Goal: Information Seeking & Learning: Learn about a topic

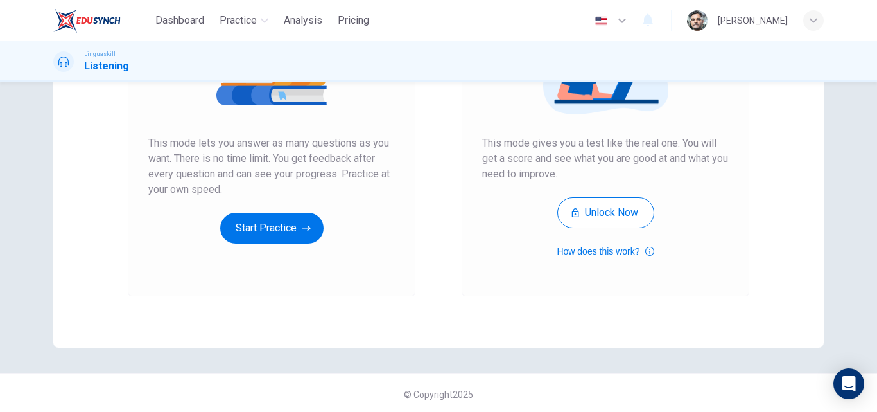
scroll to position [209, 0]
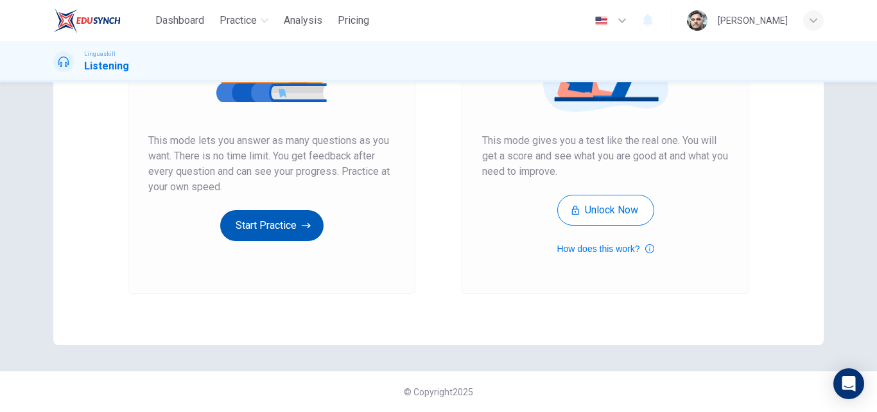
click at [297, 223] on button "Start Practice" at bounding box center [271, 225] width 103 height 31
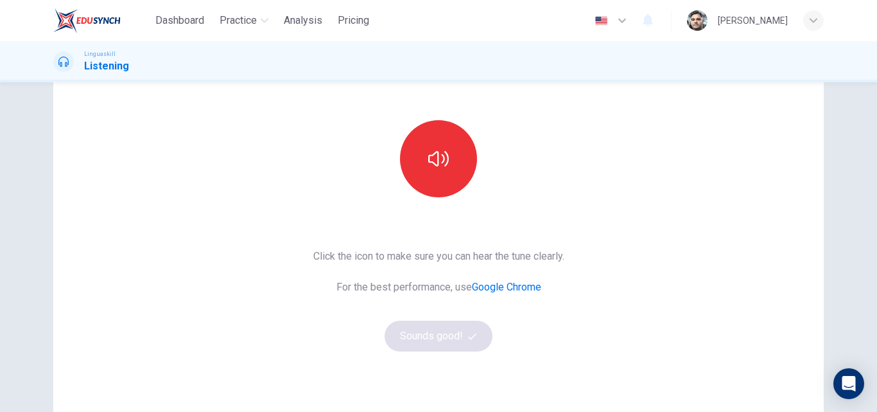
scroll to position [128, 0]
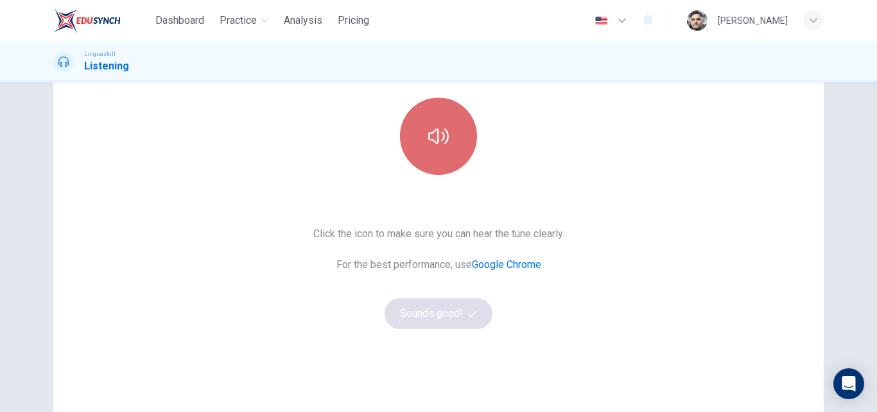
click at [448, 153] on button "button" at bounding box center [438, 136] width 77 height 77
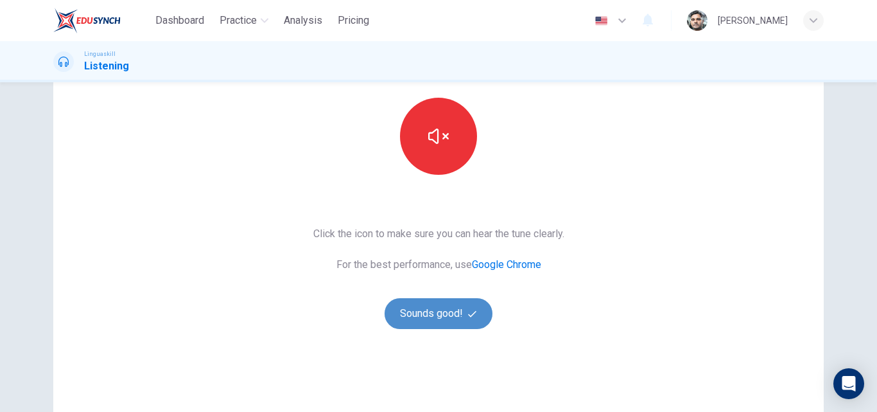
click at [451, 319] on button "Sounds good!" at bounding box center [439, 313] width 108 height 31
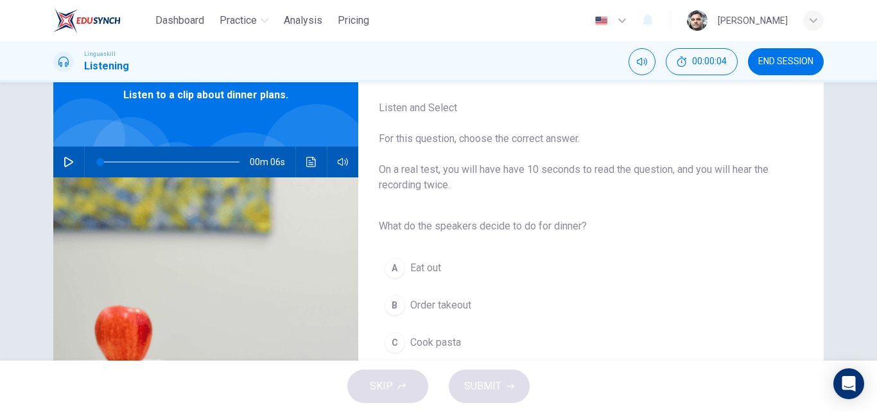
scroll to position [0, 0]
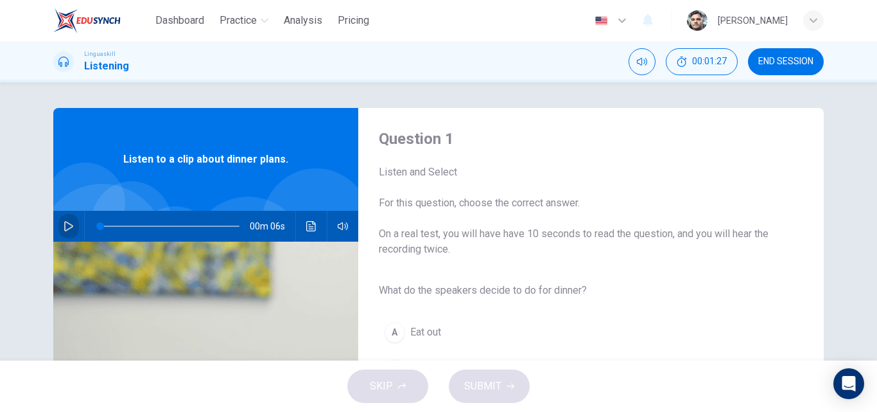
click at [66, 227] on icon "button" at bounding box center [69, 226] width 10 height 10
type input "0"
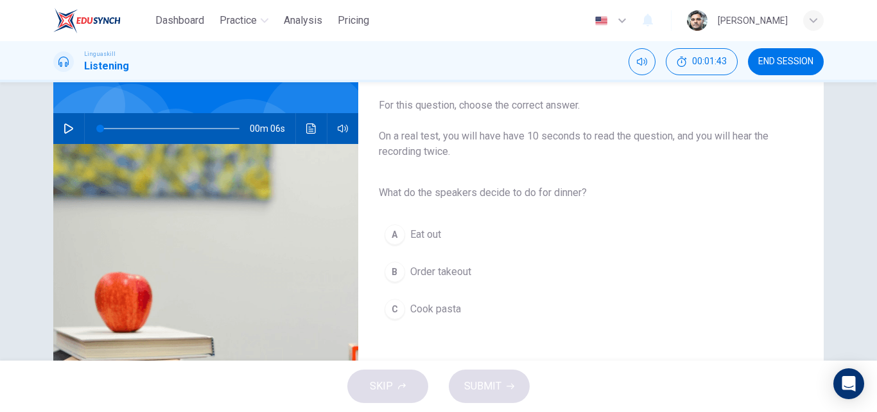
scroll to position [128, 0]
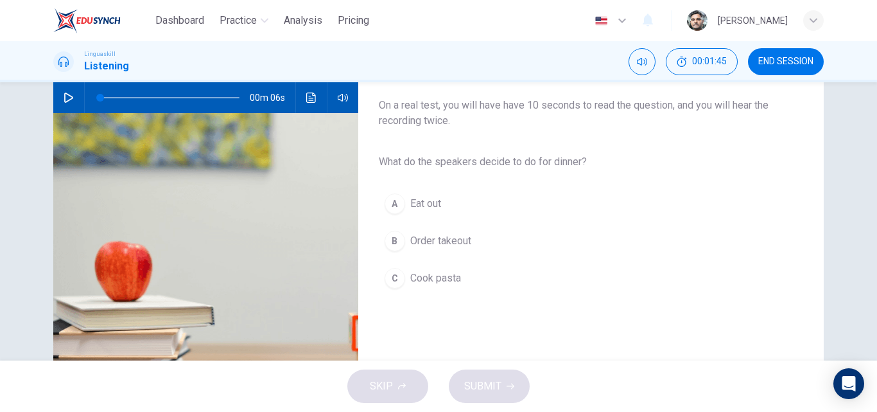
click at [391, 276] on div "C" at bounding box center [395, 278] width 21 height 21
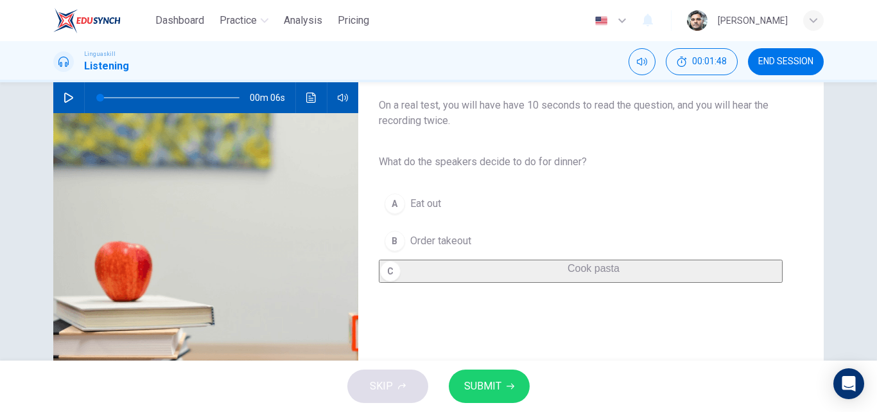
click at [505, 383] on button "SUBMIT" at bounding box center [489, 385] width 81 height 33
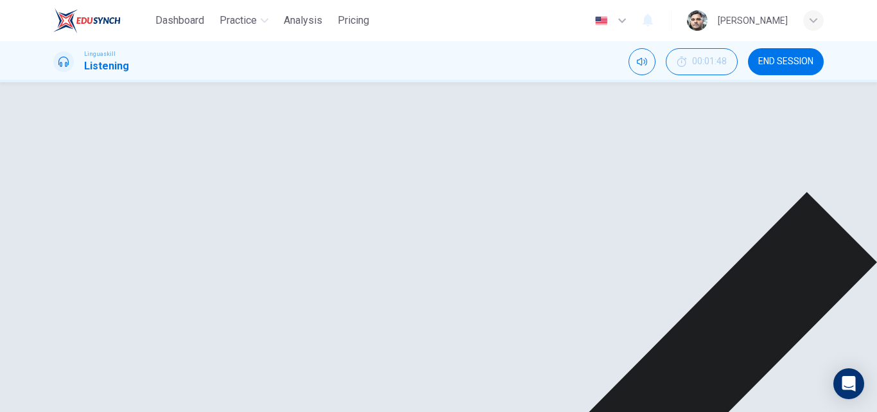
scroll to position [220, 0]
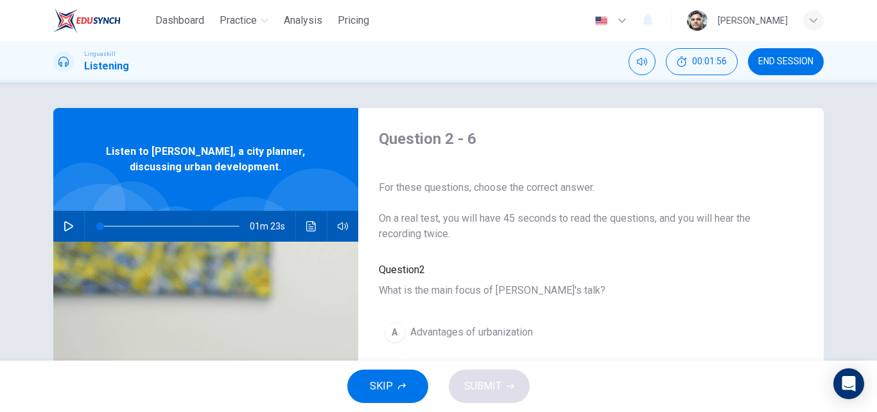
scroll to position [64, 0]
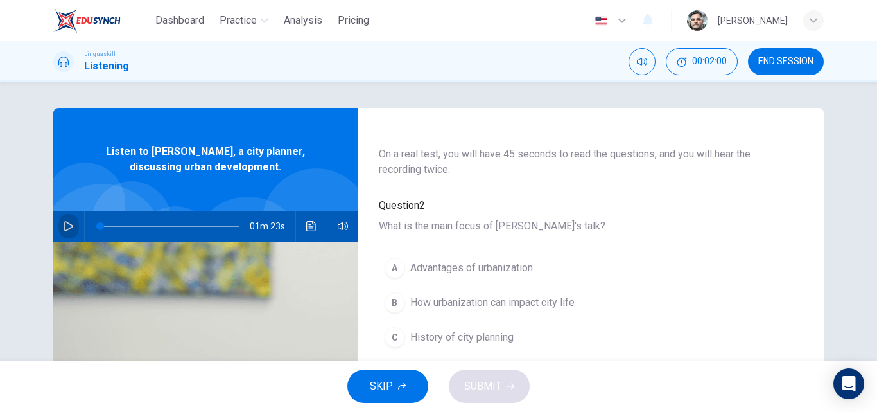
click at [65, 222] on icon "button" at bounding box center [69, 226] width 10 height 10
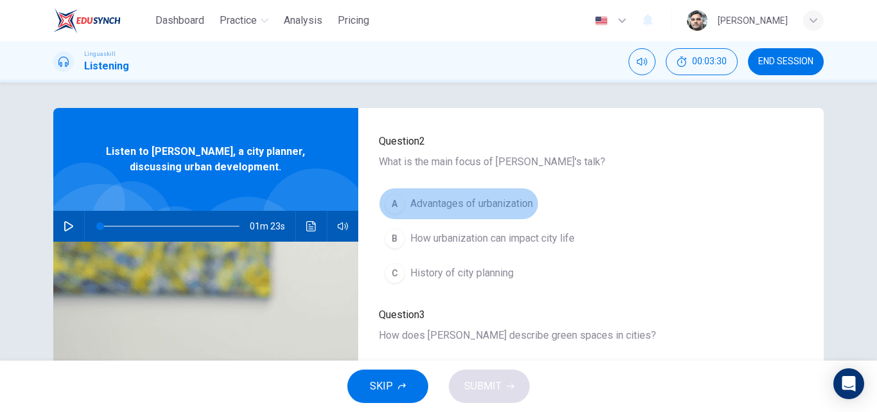
click at [410, 196] on span "Advantages of urbanization" at bounding box center [471, 203] width 123 height 15
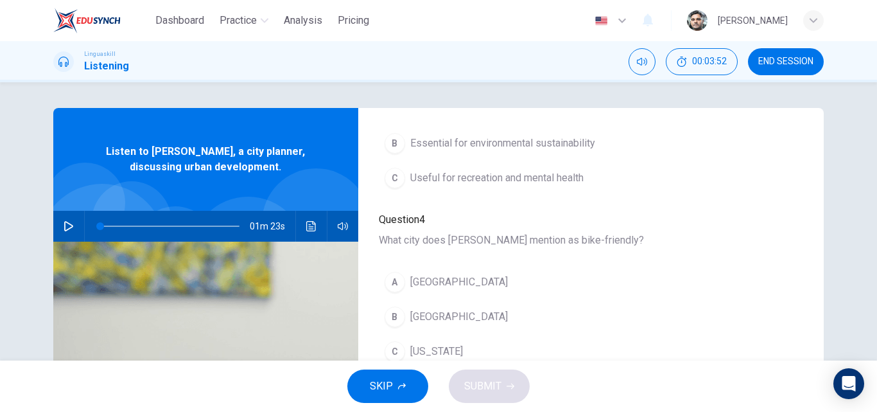
scroll to position [321, 0]
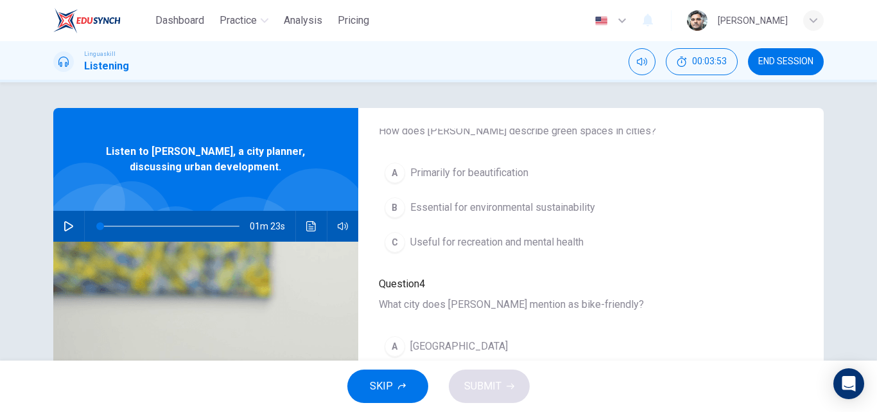
click at [489, 213] on span "Essential for environmental sustainability" at bounding box center [502, 207] width 185 height 15
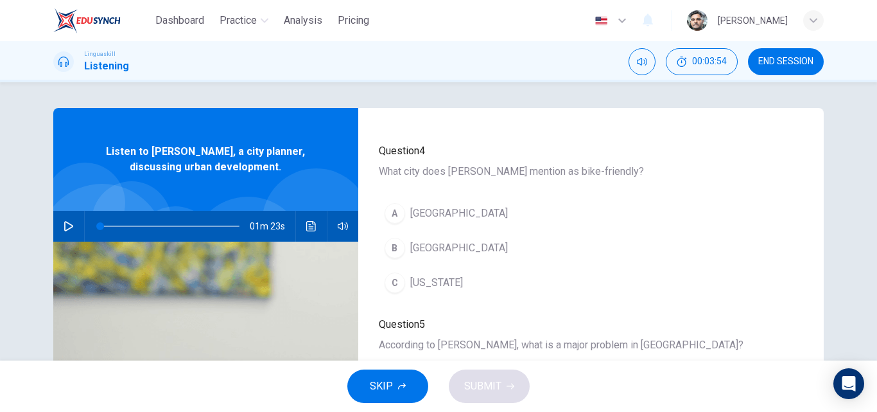
scroll to position [449, 0]
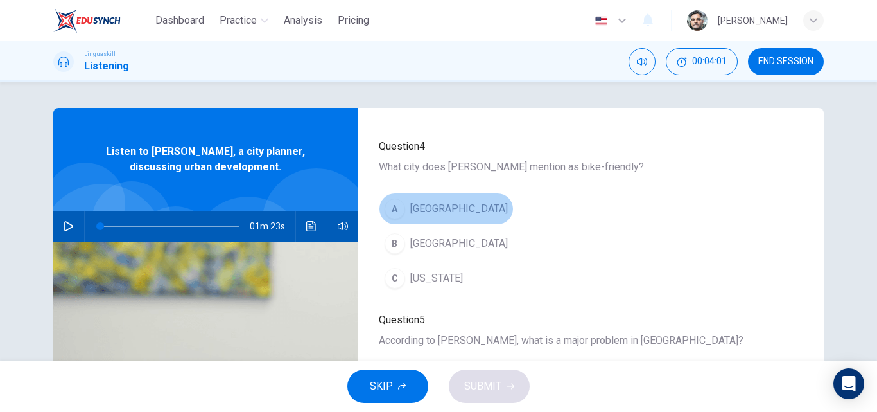
click at [447, 209] on span "[GEOGRAPHIC_DATA]" at bounding box center [459, 208] width 98 height 15
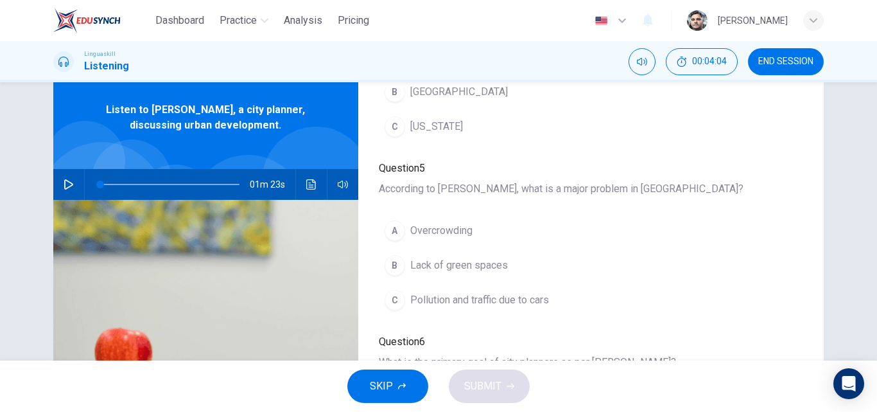
scroll to position [64, 0]
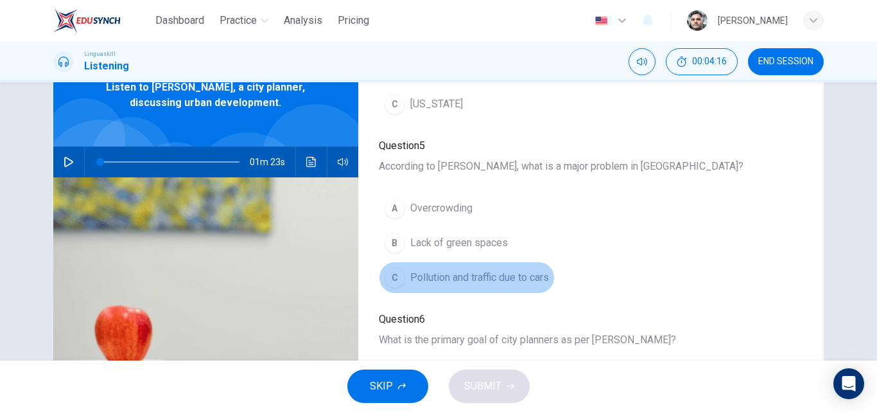
click at [519, 283] on span "Pollution and traffic due to cars" at bounding box center [479, 277] width 139 height 15
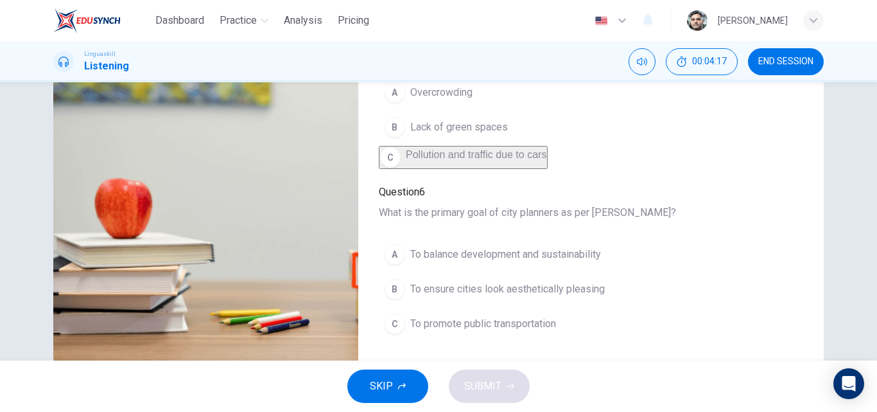
scroll to position [220, 0]
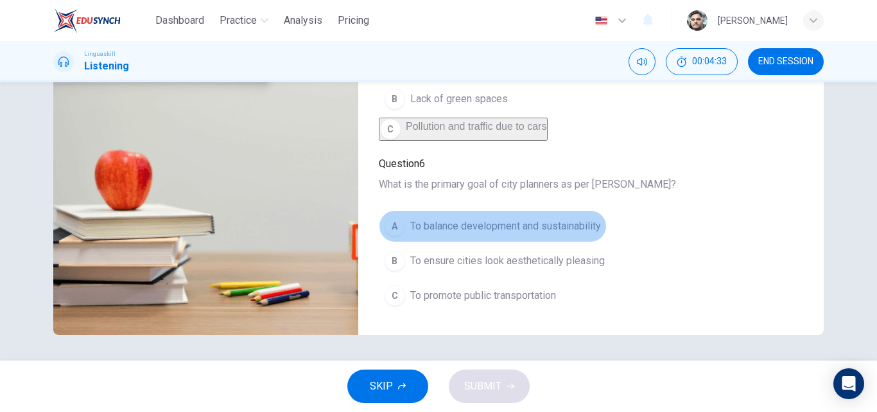
click at [513, 222] on span "To balance development and sustainability" at bounding box center [505, 225] width 191 height 15
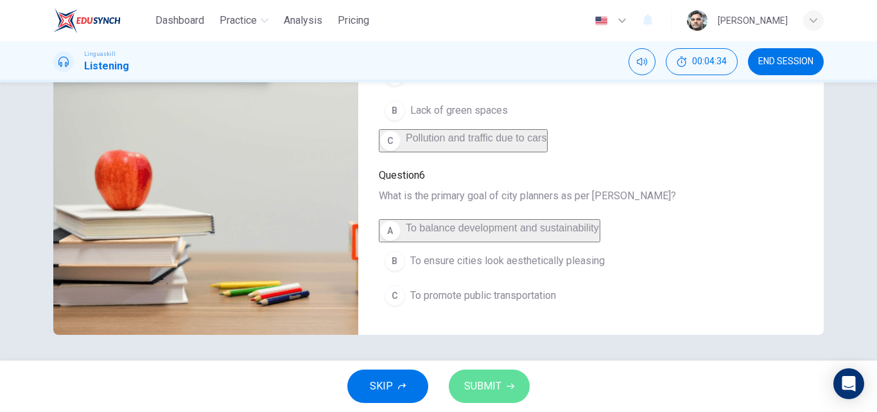
click at [498, 384] on span "SUBMIT" at bounding box center [482, 386] width 37 height 18
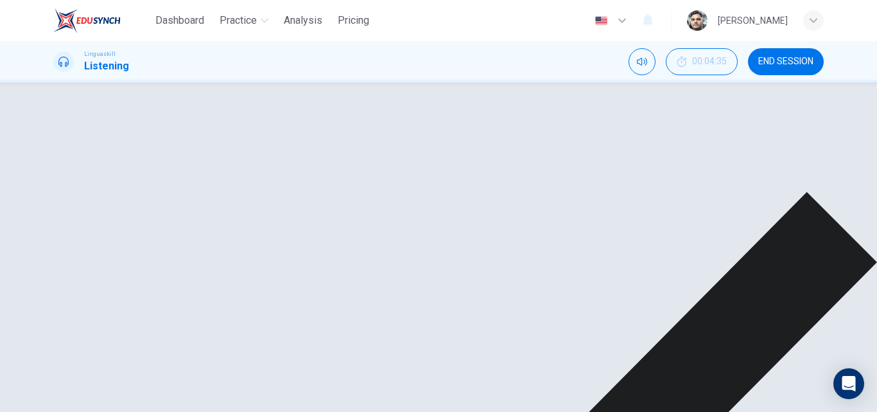
scroll to position [257, 0]
click at [66, 193] on button "button" at bounding box center [68, 199] width 21 height 31
click at [455, 211] on div "A Primarily for beautification B Essential for environmental sustainability C U…" at bounding box center [581, 191] width 404 height 46
click at [456, 204] on div "A Primarily for beautification B Essential for environmental sustainability C U…" at bounding box center [581, 191] width 404 height 46
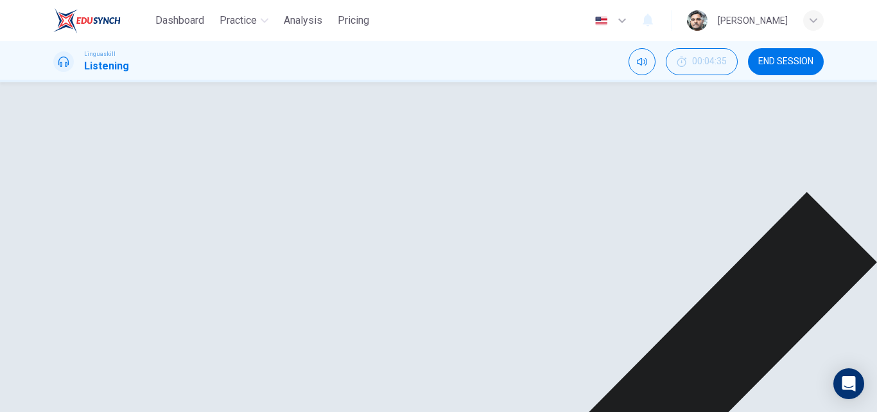
type input "0"
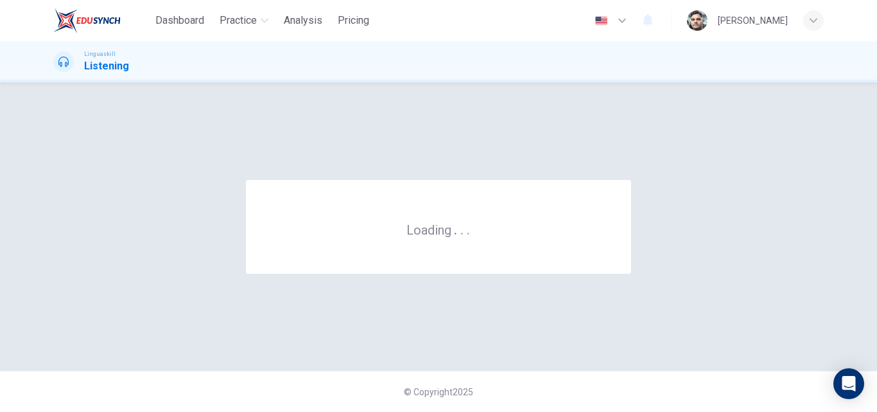
scroll to position [0, 0]
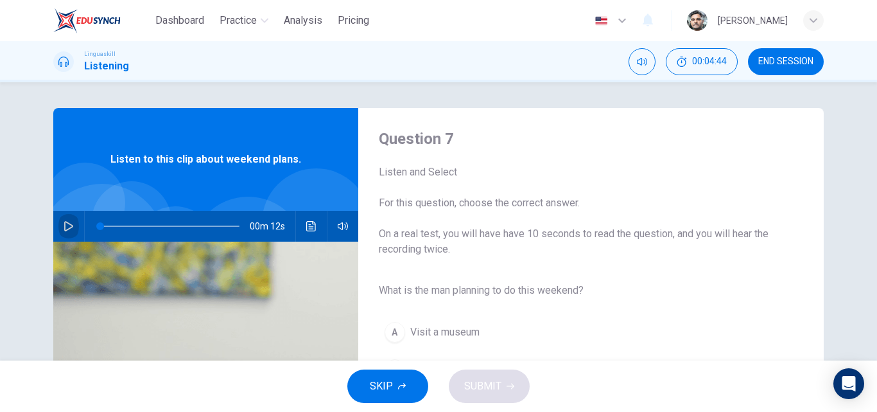
click at [67, 224] on icon "button" at bounding box center [68, 226] width 9 height 10
type input "0"
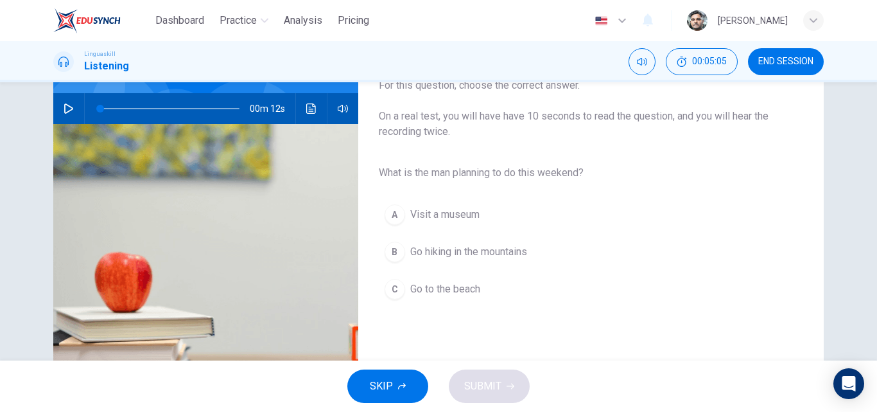
scroll to position [128, 0]
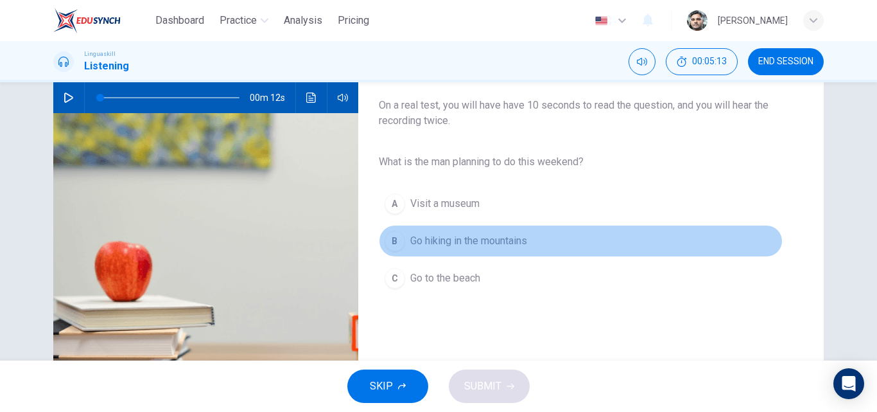
click at [480, 241] on span "Go hiking in the mountains" at bounding box center [468, 240] width 117 height 15
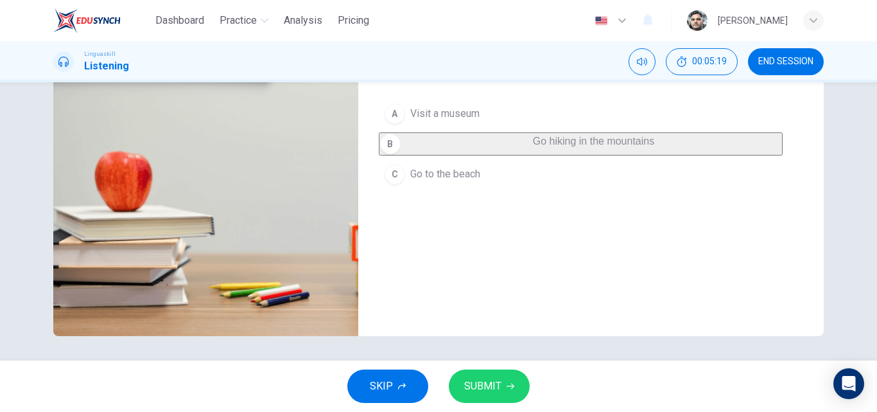
scroll to position [220, 0]
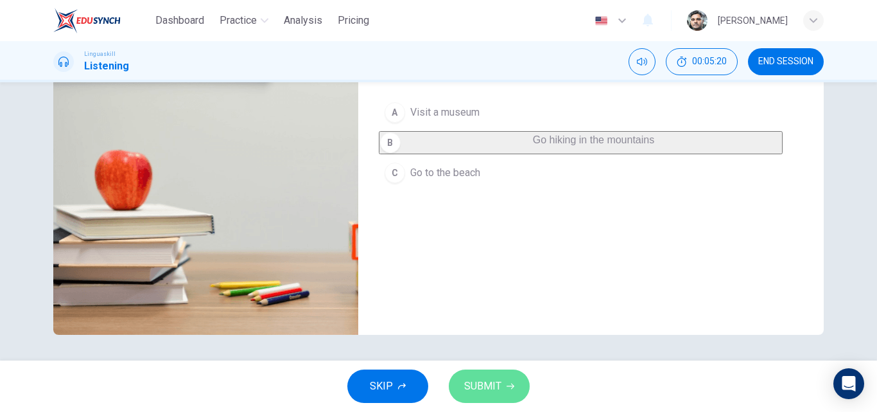
click at [500, 392] on span "SUBMIT" at bounding box center [482, 386] width 37 height 18
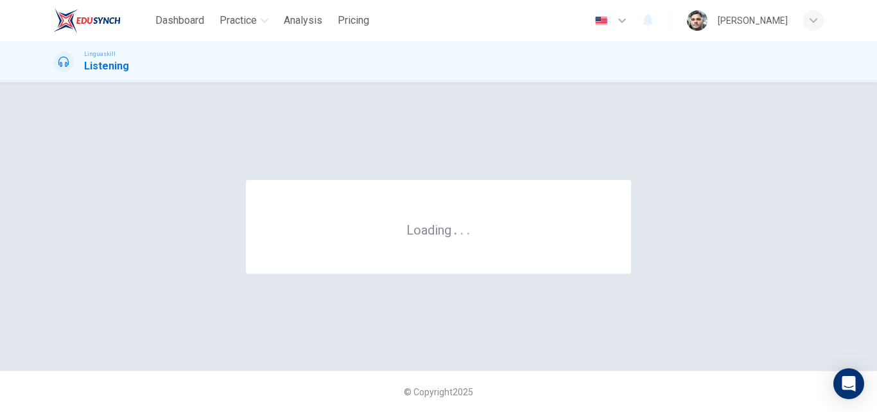
scroll to position [0, 0]
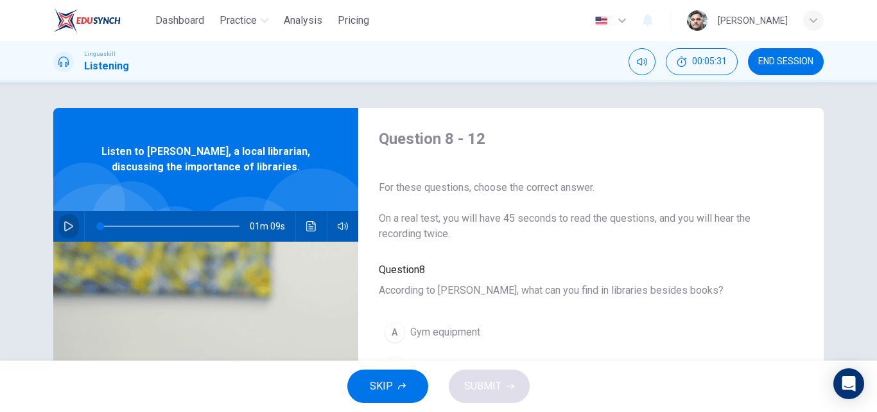
click at [65, 223] on icon "button" at bounding box center [68, 226] width 9 height 10
type input "0"
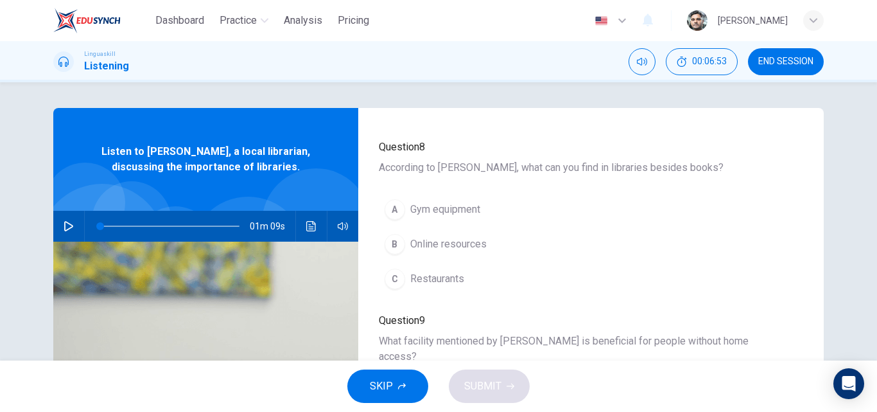
scroll to position [128, 0]
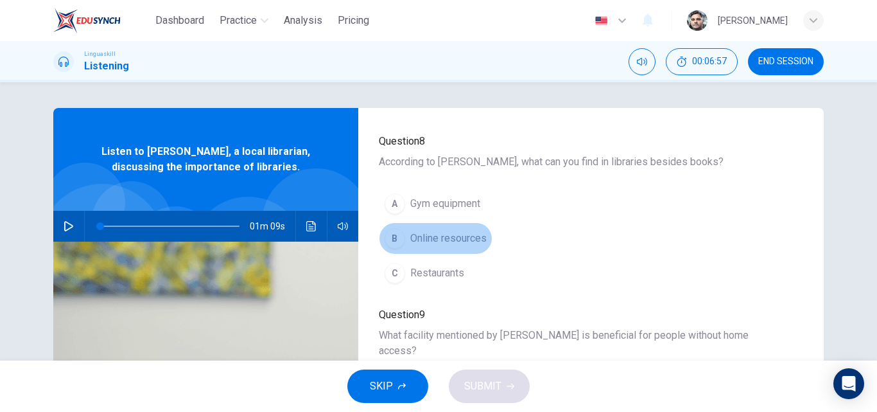
click at [474, 231] on span "Online resources" at bounding box center [448, 238] width 76 height 15
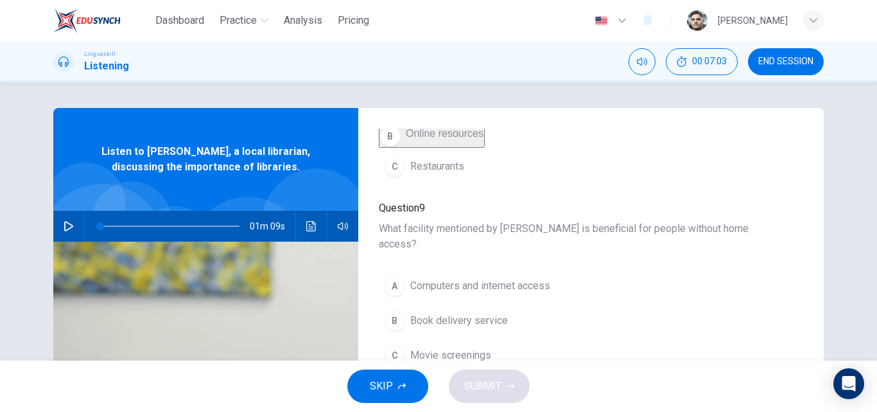
scroll to position [257, 0]
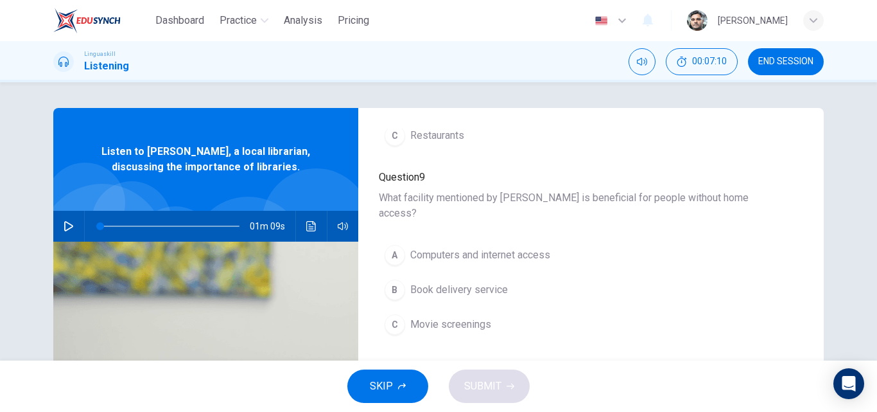
click at [460, 247] on span "Computers and internet access" at bounding box center [480, 254] width 140 height 15
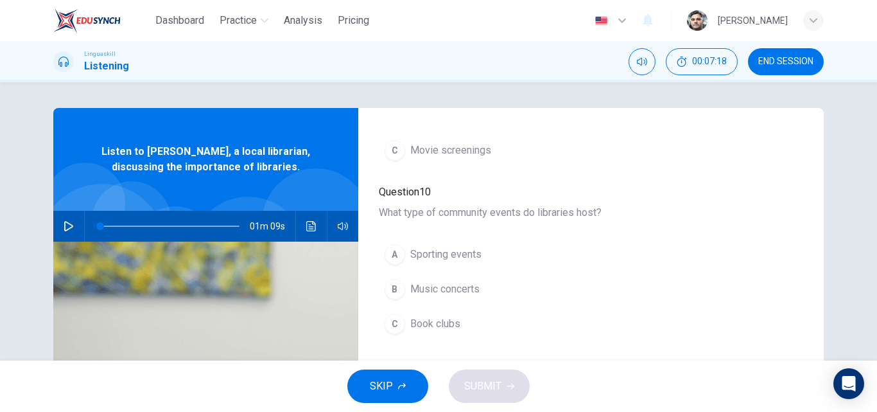
scroll to position [449, 0]
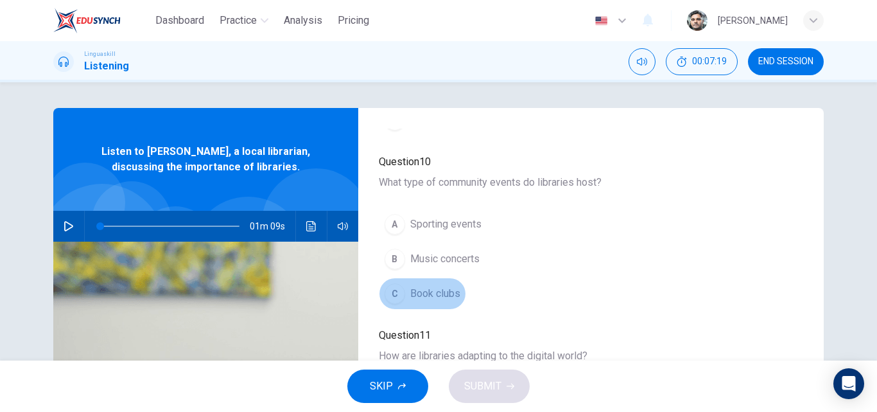
click at [432, 286] on span "Book clubs" at bounding box center [435, 293] width 50 height 15
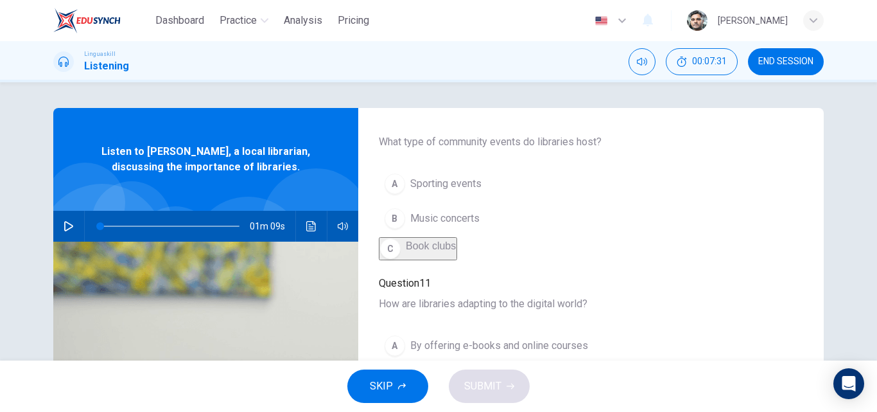
scroll to position [554, 0]
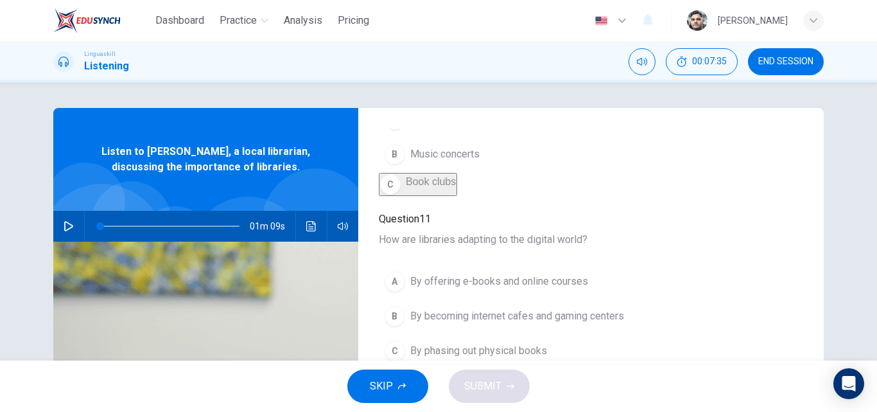
click at [523, 274] on span "By offering e-books and online courses" at bounding box center [499, 281] width 178 height 15
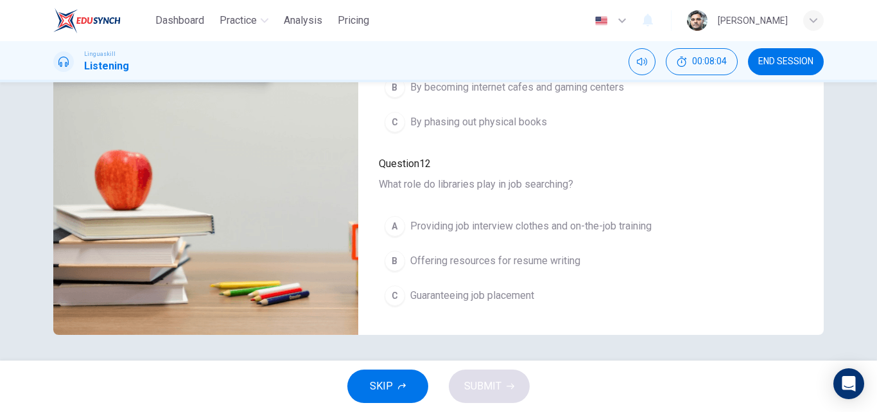
click at [518, 256] on span "Offering resources for resume writing" at bounding box center [495, 260] width 170 height 15
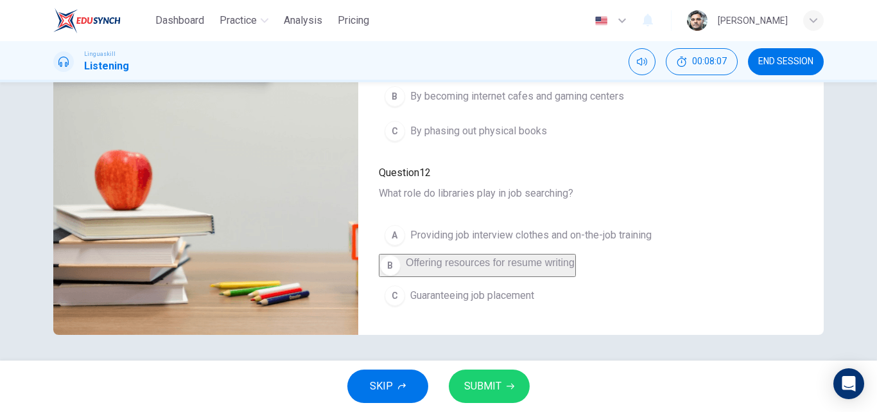
click at [497, 388] on span "SUBMIT" at bounding box center [482, 386] width 37 height 18
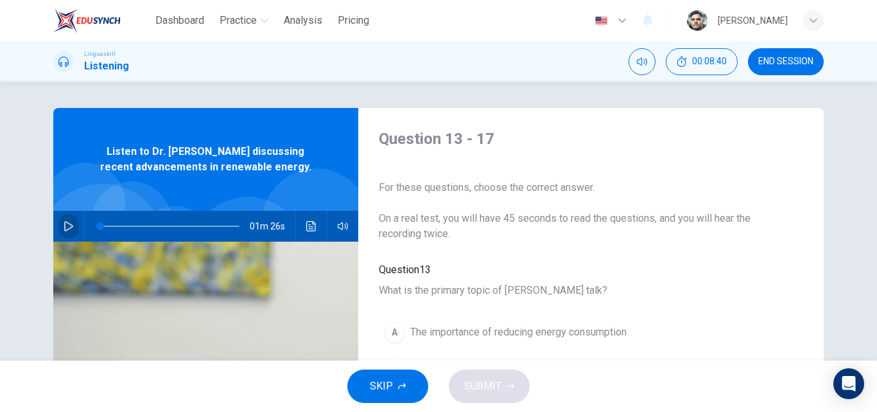
click at [64, 222] on icon "button" at bounding box center [68, 226] width 9 height 10
type input "0"
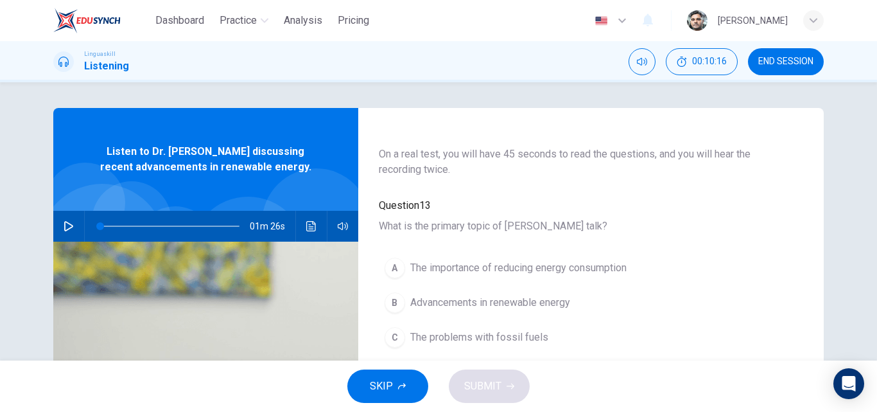
click at [541, 295] on span "Advancements in renewable energy" at bounding box center [490, 302] width 160 height 15
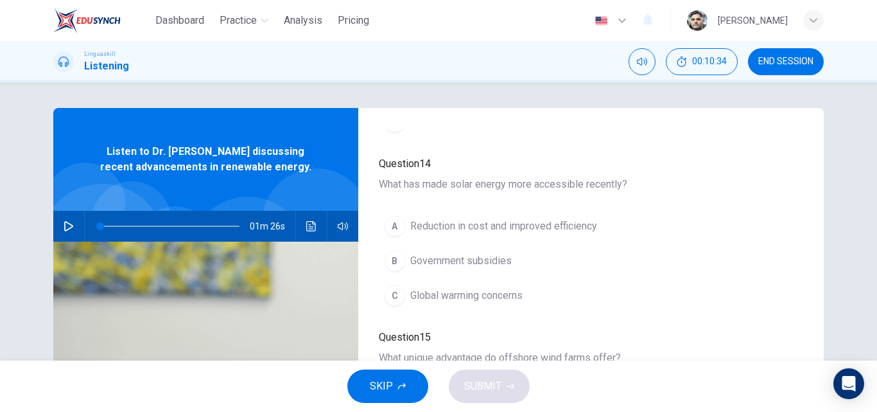
scroll to position [257, 0]
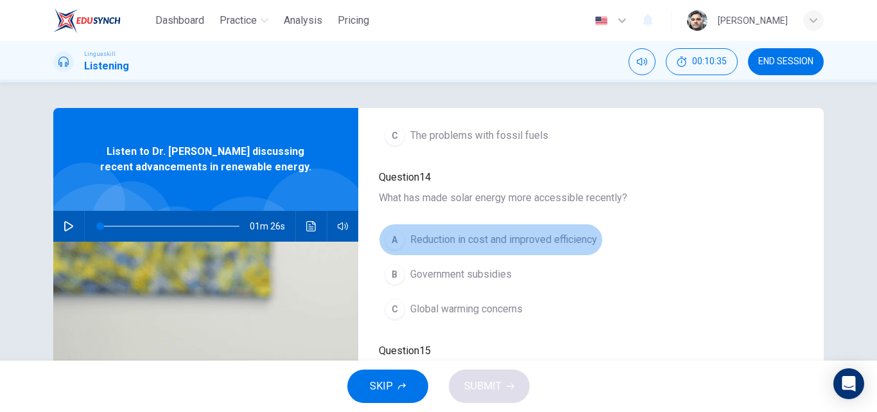
click at [507, 240] on span "Reduction in cost and improved efficiency" at bounding box center [503, 239] width 187 height 15
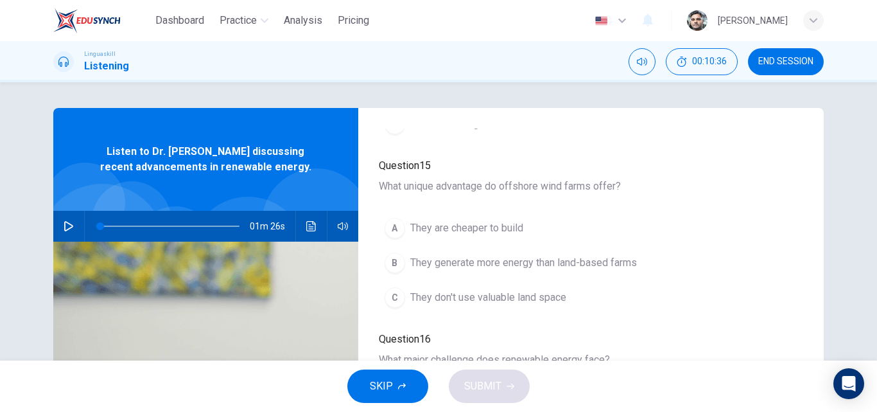
scroll to position [449, 0]
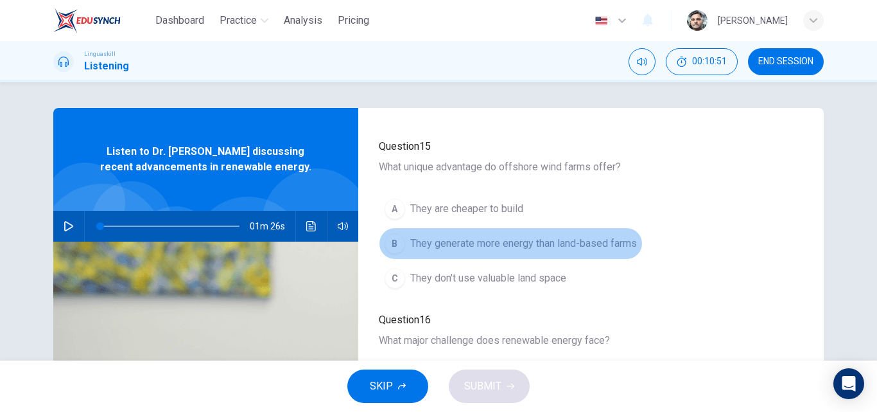
click at [542, 245] on span "They generate more energy than land-based farms" at bounding box center [523, 243] width 227 height 15
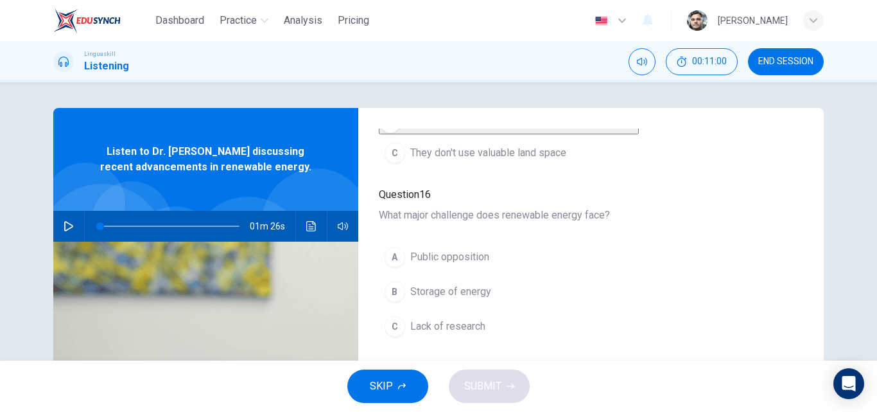
scroll to position [64, 0]
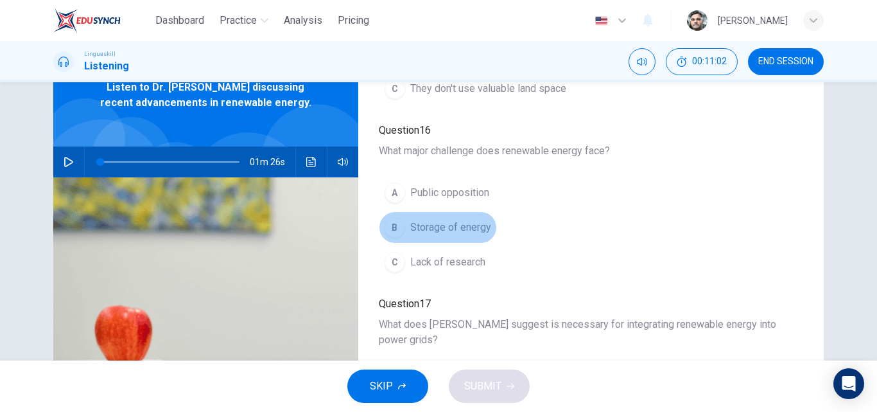
click at [462, 228] on span "Storage of energy" at bounding box center [450, 227] width 81 height 15
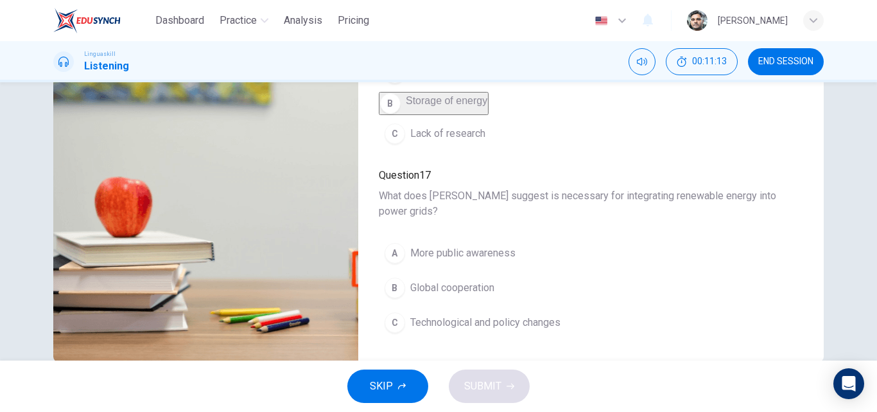
scroll to position [220, 0]
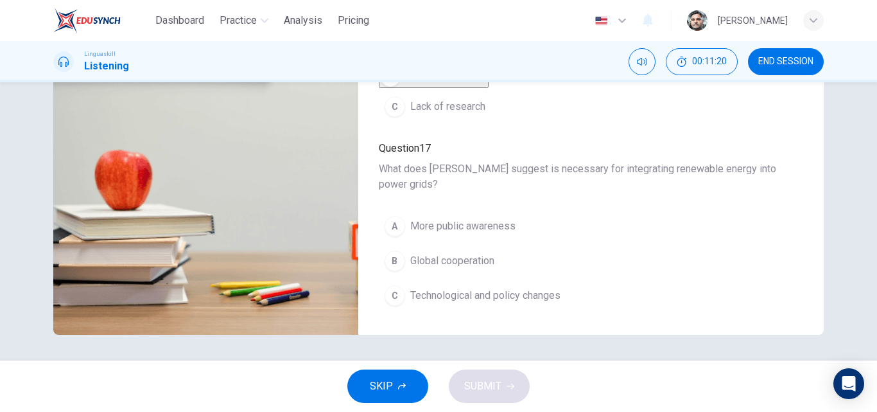
click at [476, 218] on span "More public awareness" at bounding box center [462, 225] width 105 height 15
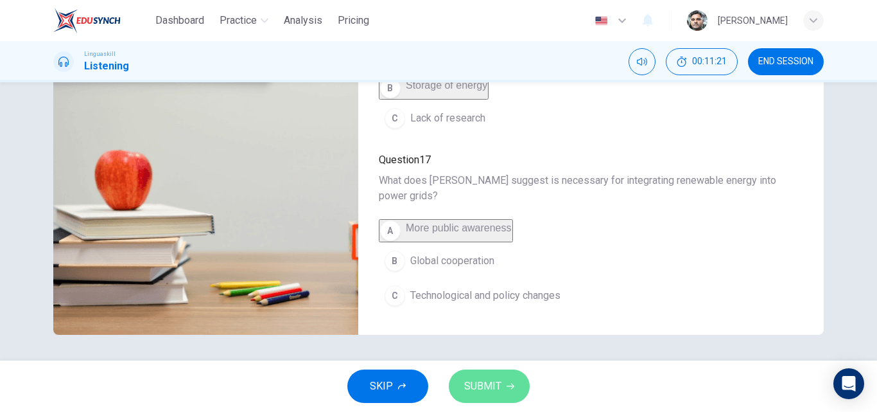
click at [494, 379] on span "SUBMIT" at bounding box center [482, 386] width 37 height 18
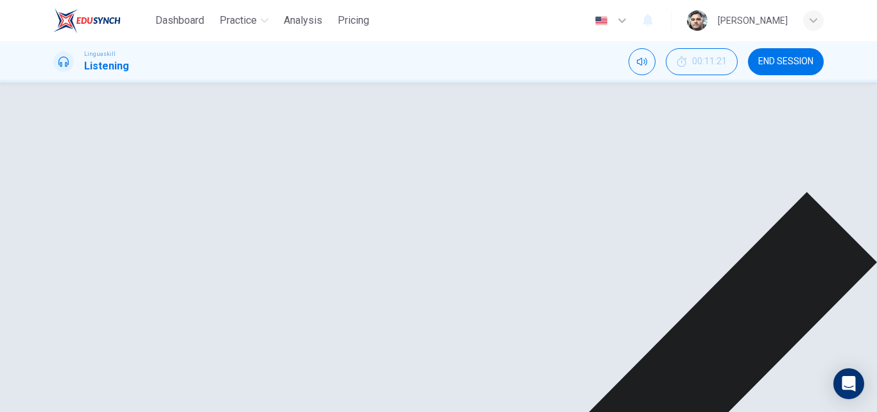
scroll to position [257, 0]
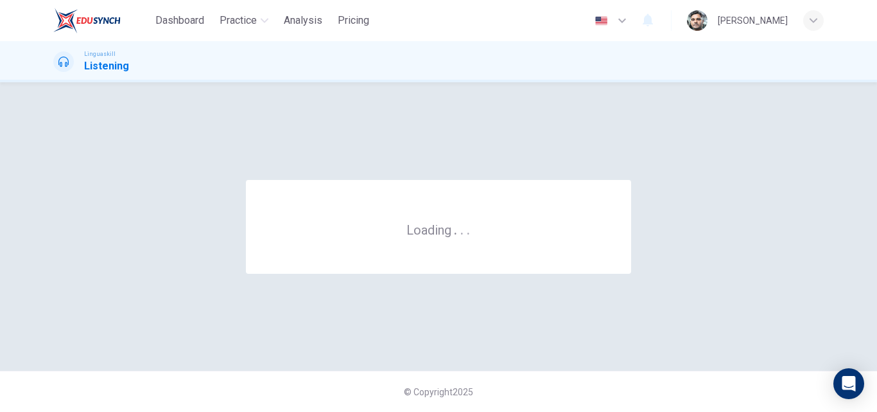
scroll to position [0, 0]
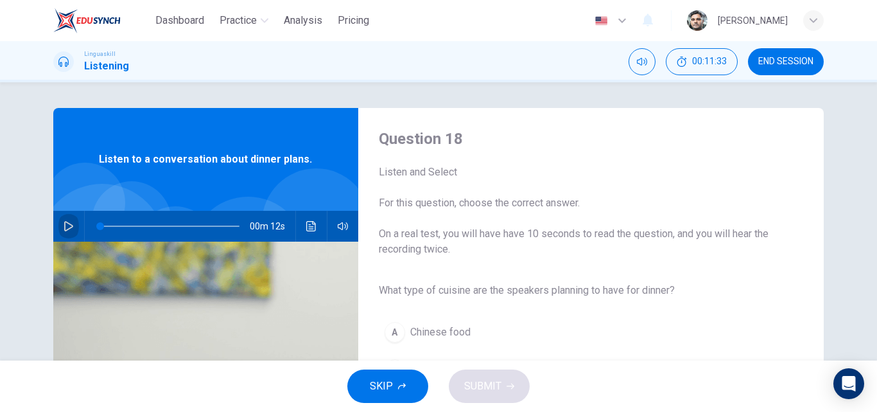
click at [66, 225] on icon "button" at bounding box center [69, 226] width 10 height 10
type input "0"
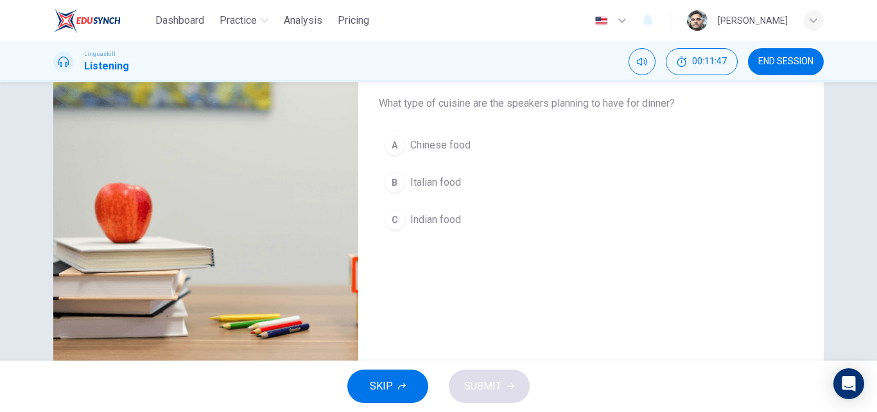
scroll to position [220, 0]
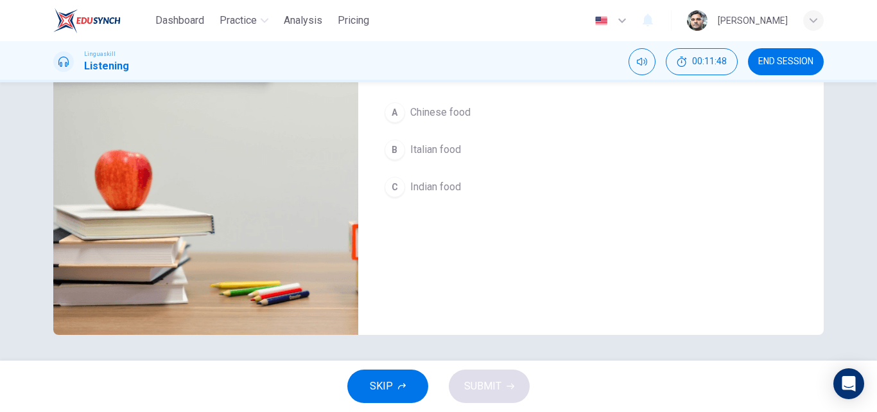
click at [396, 148] on div "B" at bounding box center [395, 149] width 21 height 21
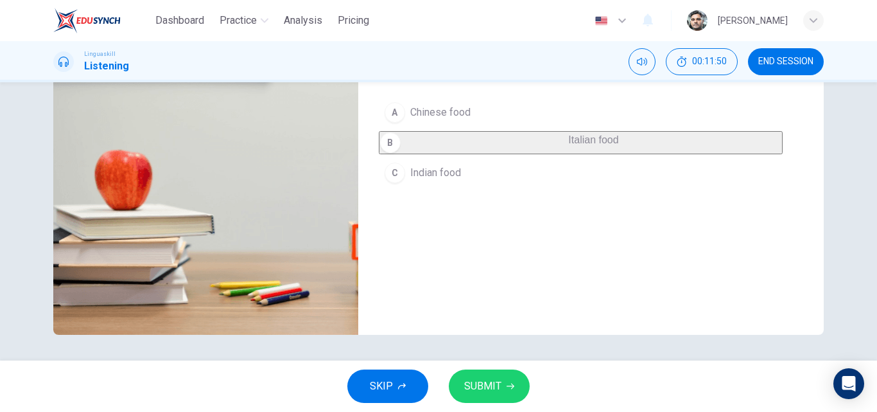
click at [508, 383] on icon "button" at bounding box center [511, 386] width 8 height 8
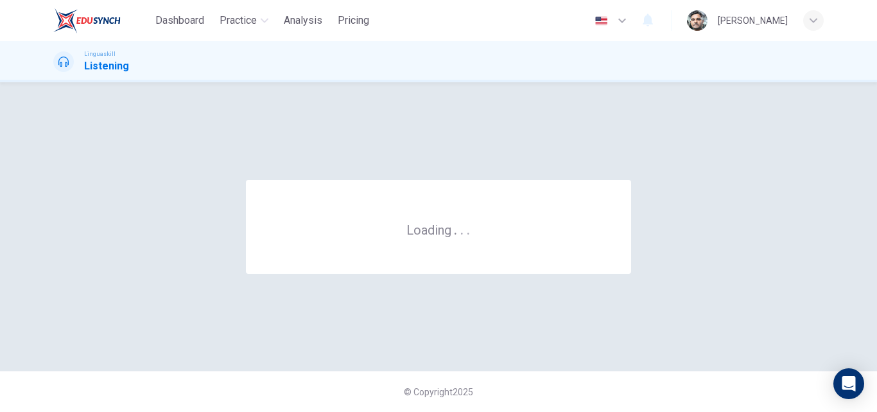
scroll to position [0, 0]
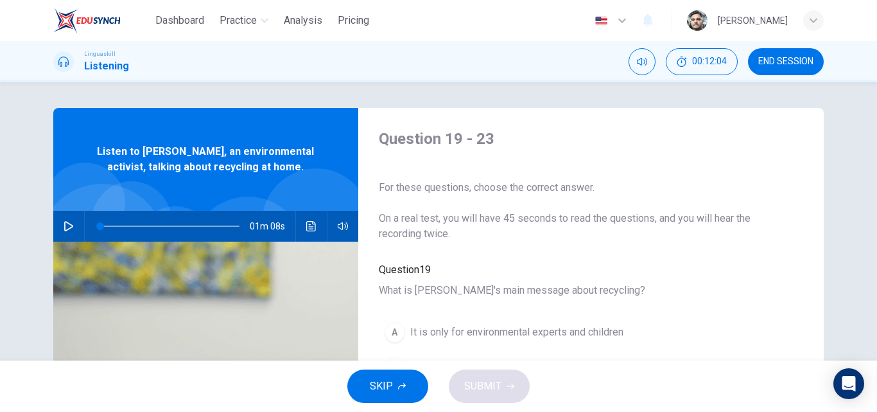
click at [64, 227] on icon "button" at bounding box center [69, 226] width 10 height 10
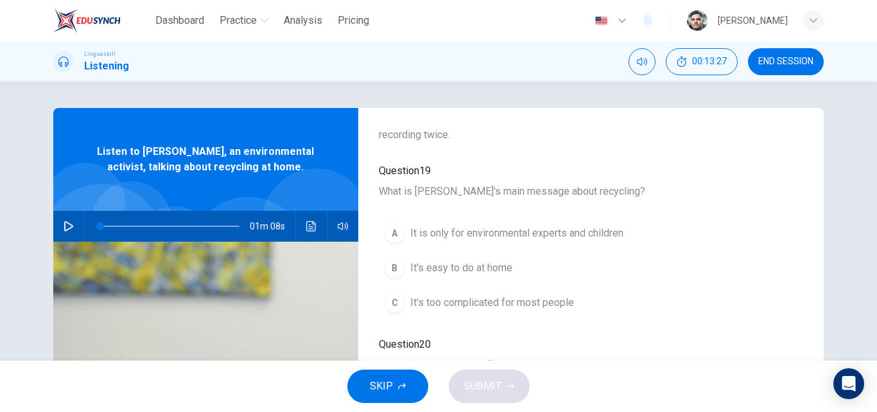
scroll to position [128, 0]
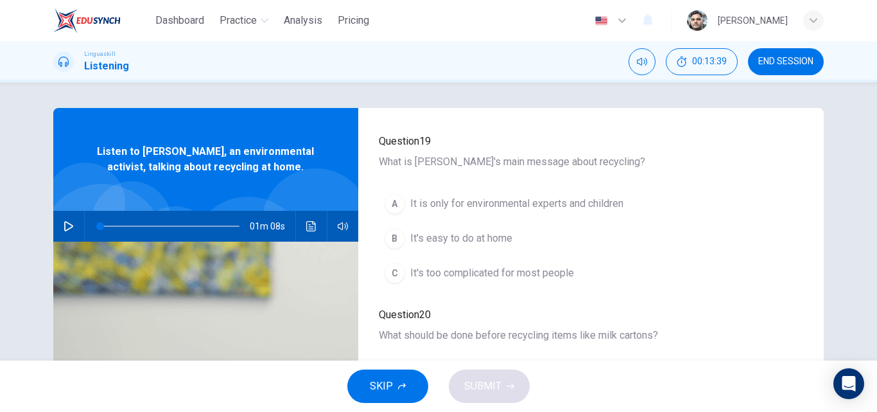
click at [471, 231] on span "It's easy to do at home" at bounding box center [461, 238] width 102 height 15
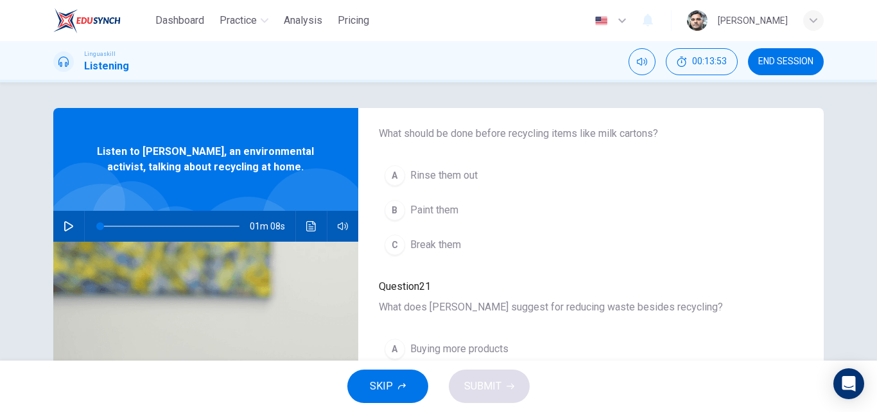
scroll to position [257, 0]
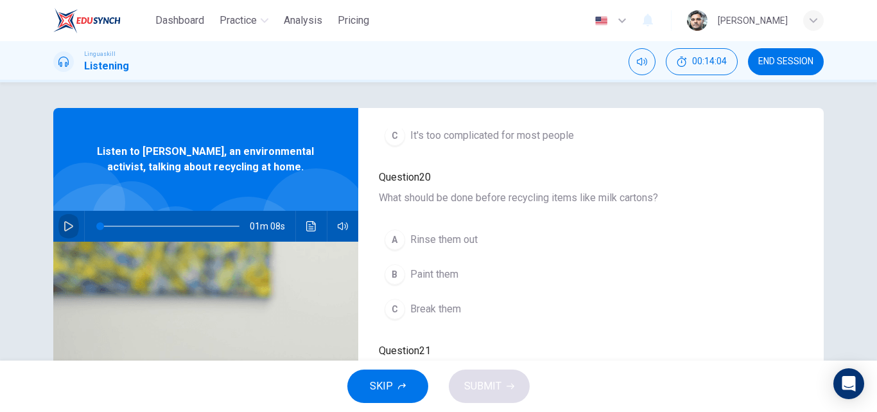
click at [65, 227] on icon "button" at bounding box center [69, 226] width 10 height 10
click at [444, 233] on span "Rinse them out" at bounding box center [443, 239] width 67 height 15
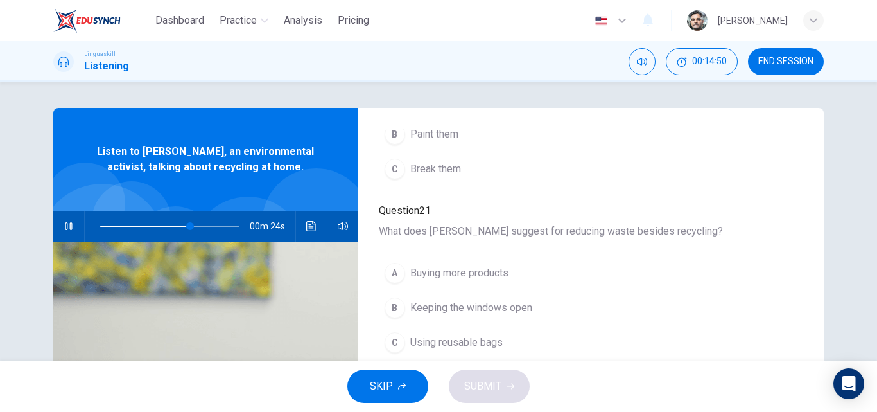
scroll to position [449, 0]
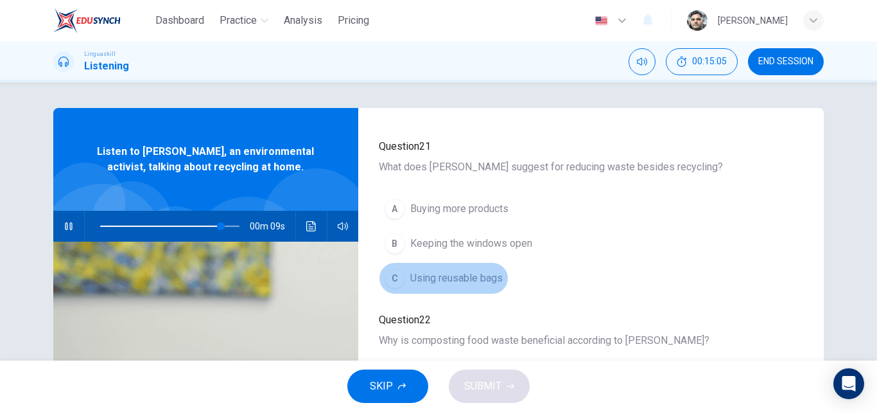
click at [474, 281] on span "Using reusable bags" at bounding box center [456, 277] width 92 height 15
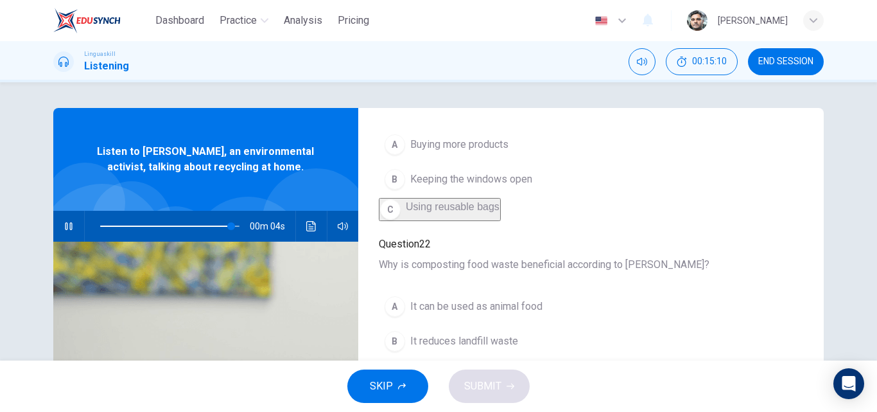
scroll to position [554, 0]
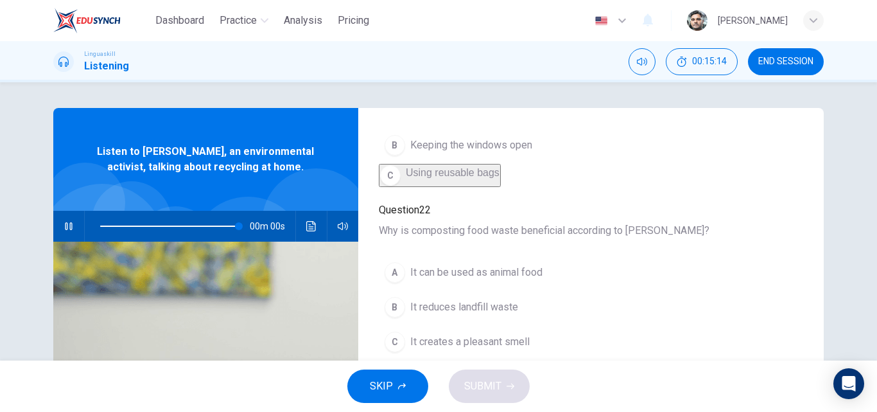
type input "0"
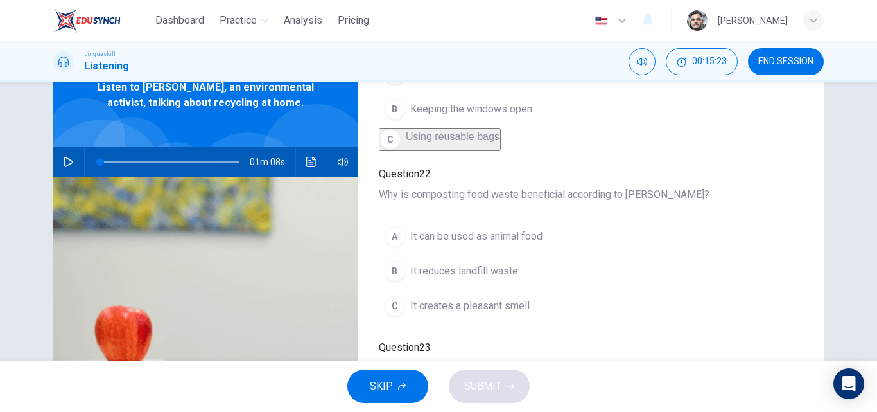
scroll to position [490, 0]
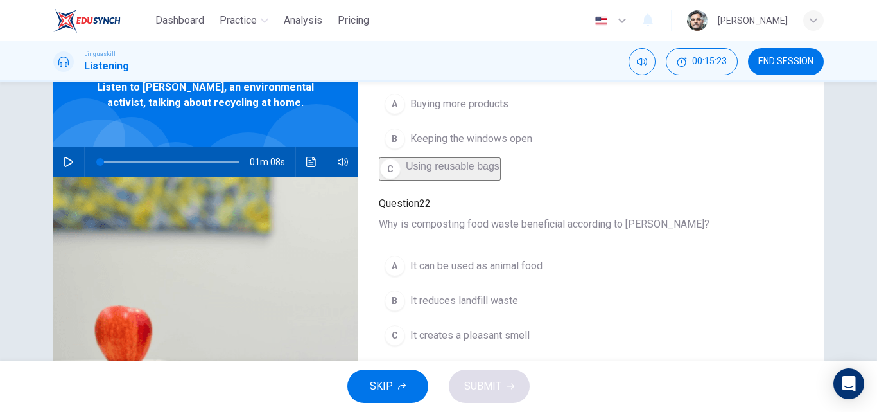
click at [503, 271] on span "It can be used as animal food" at bounding box center [476, 265] width 132 height 15
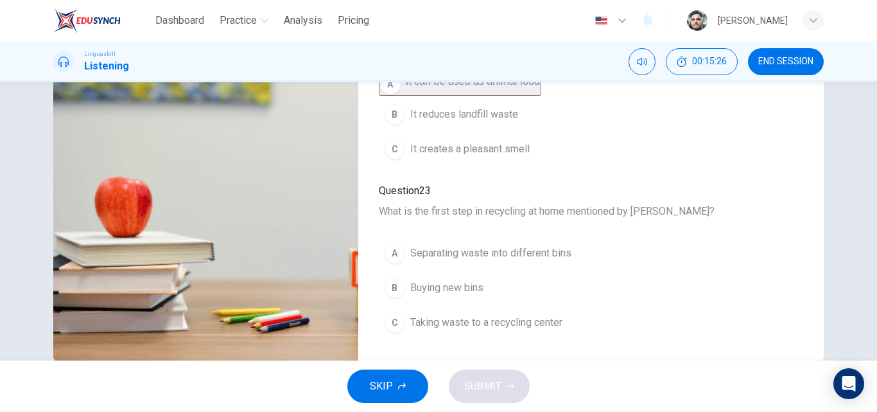
scroll to position [220, 0]
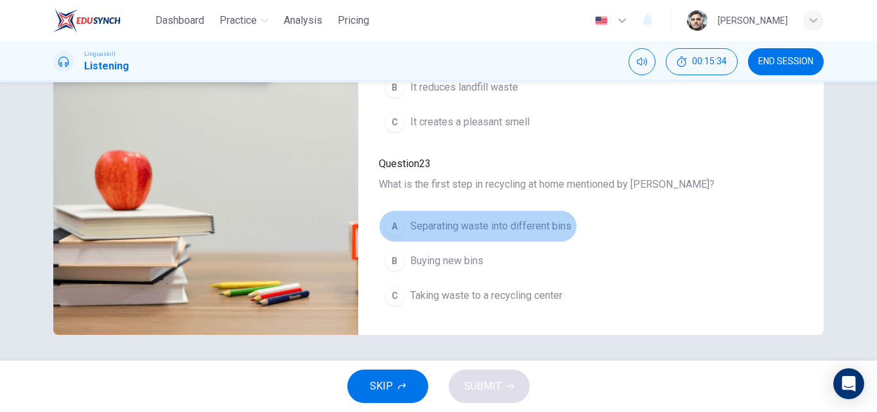
click at [523, 222] on span "Separating waste into different bins" at bounding box center [490, 225] width 161 height 15
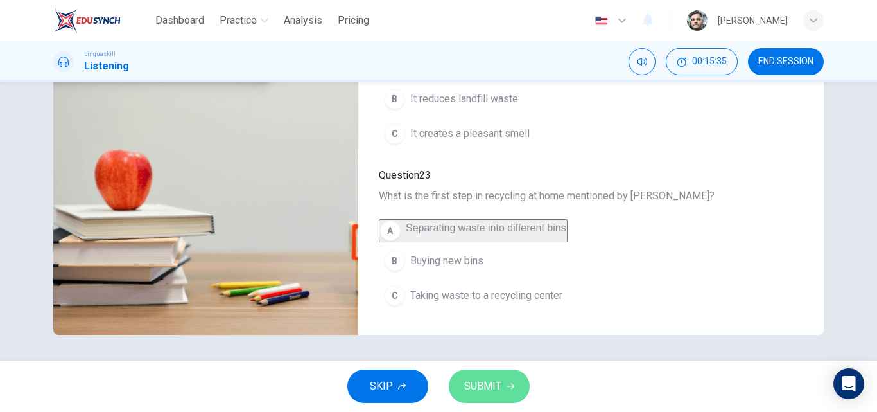
click at [495, 383] on span "SUBMIT" at bounding box center [482, 386] width 37 height 18
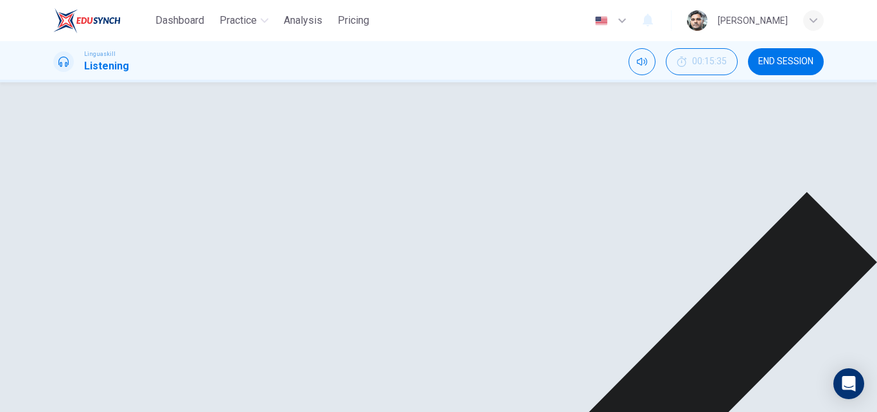
scroll to position [91, 0]
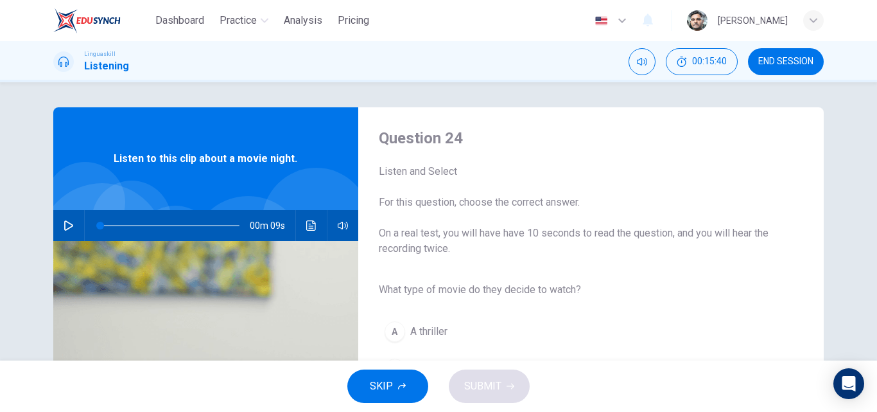
scroll to position [0, 0]
click at [64, 227] on icon "button" at bounding box center [69, 226] width 10 height 10
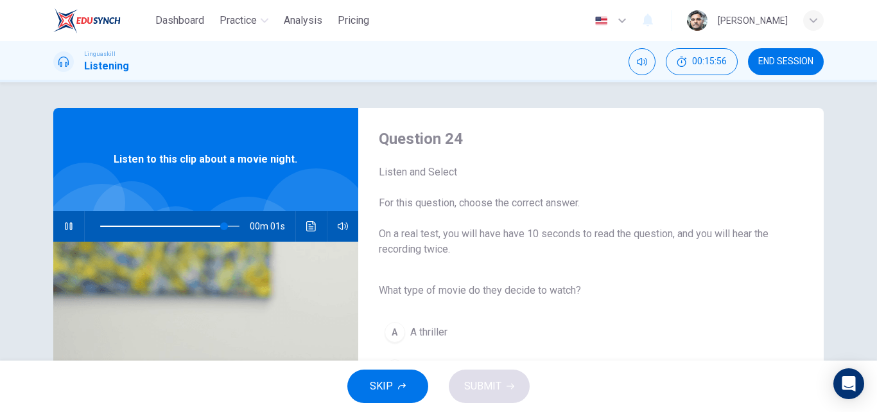
type input "0"
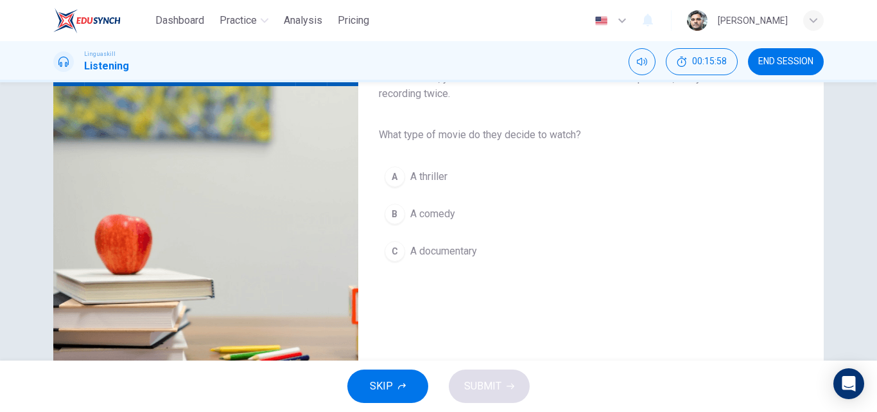
scroll to position [193, 0]
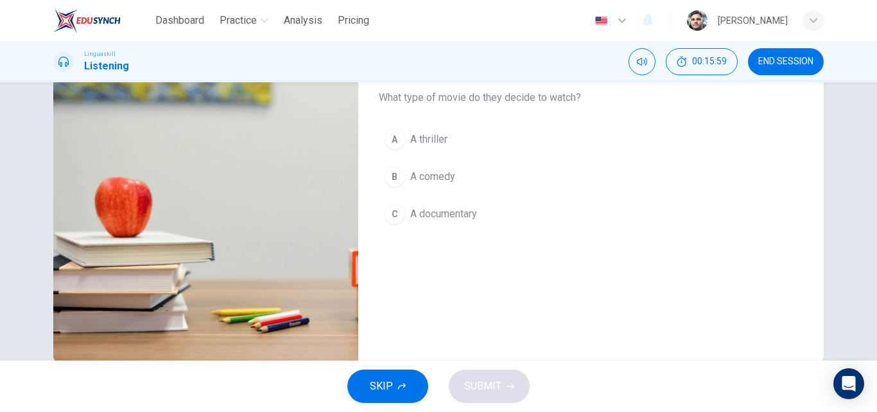
click at [432, 173] on span "A comedy" at bounding box center [432, 176] width 45 height 15
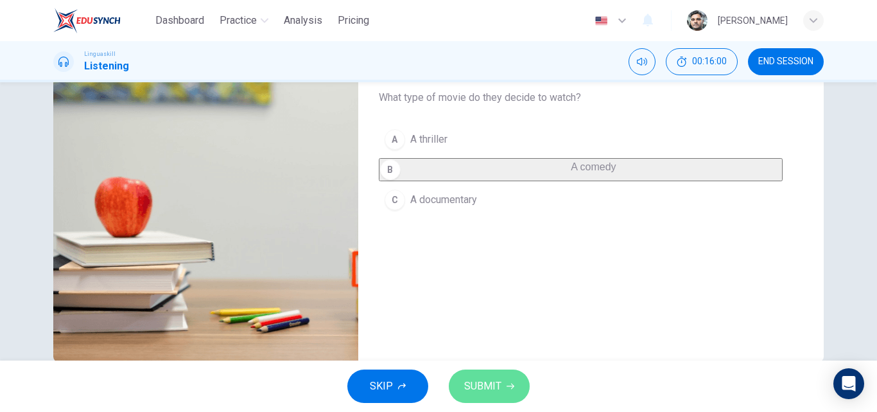
click at [496, 388] on span "SUBMIT" at bounding box center [482, 386] width 37 height 18
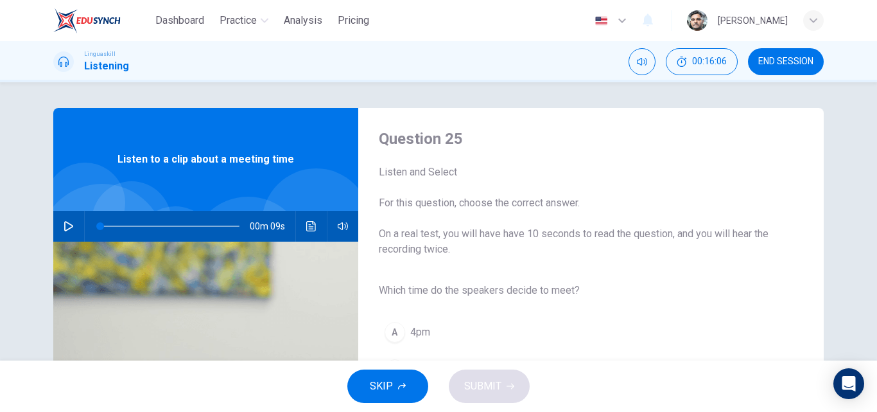
click at [68, 225] on icon "button" at bounding box center [68, 226] width 9 height 10
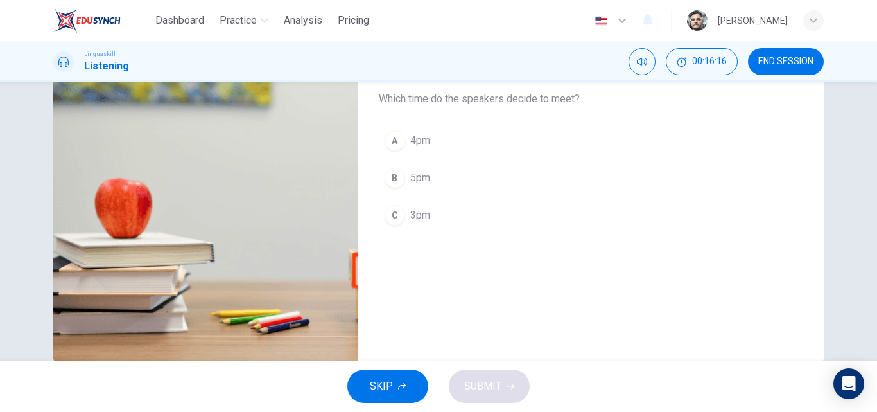
scroll to position [193, 0]
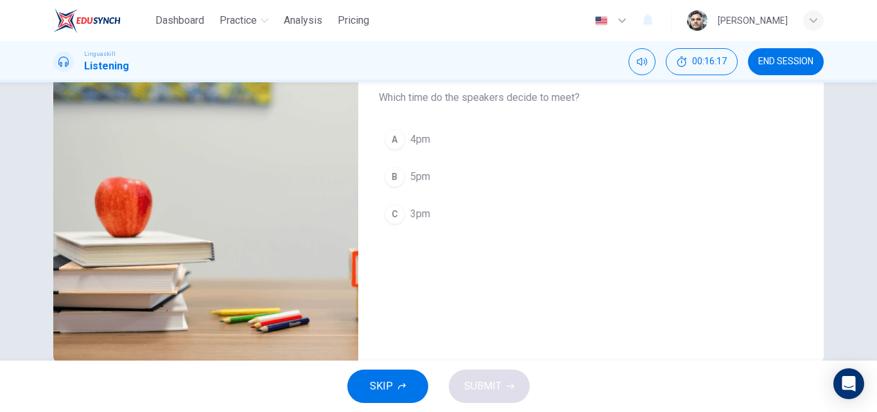
click at [414, 222] on button "C 3pm" at bounding box center [581, 214] width 404 height 32
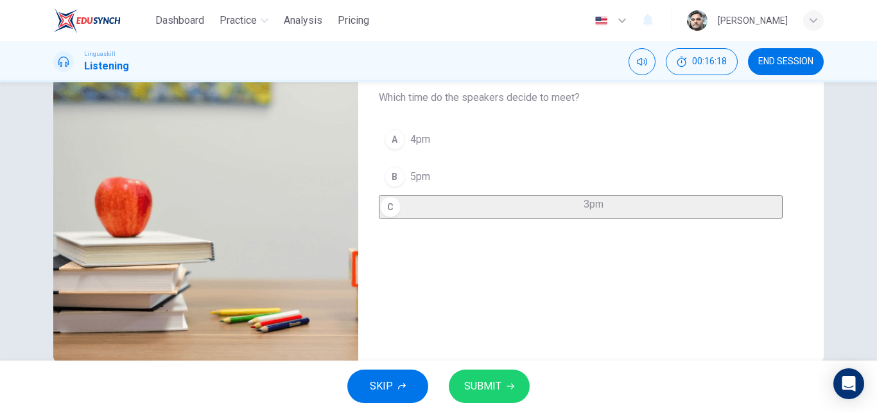
click at [511, 387] on icon "button" at bounding box center [511, 386] width 8 height 8
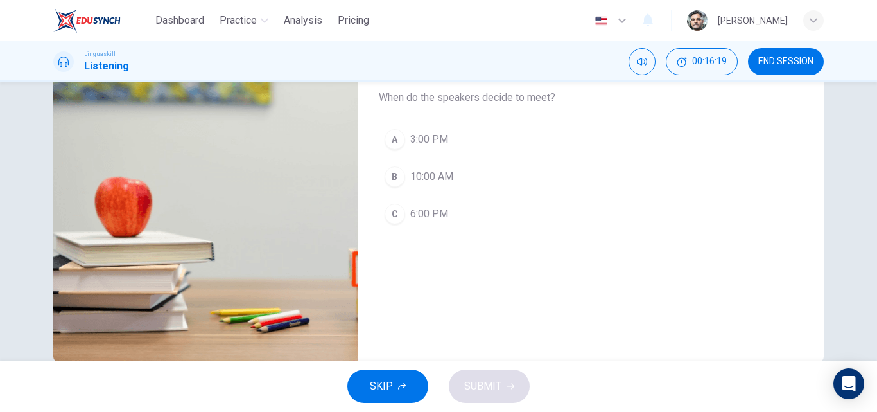
scroll to position [0, 0]
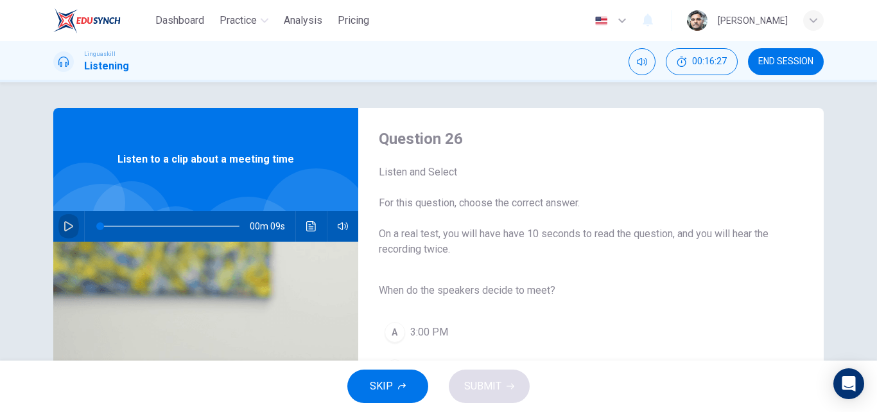
click at [68, 228] on icon "button" at bounding box center [69, 226] width 10 height 10
type input "0"
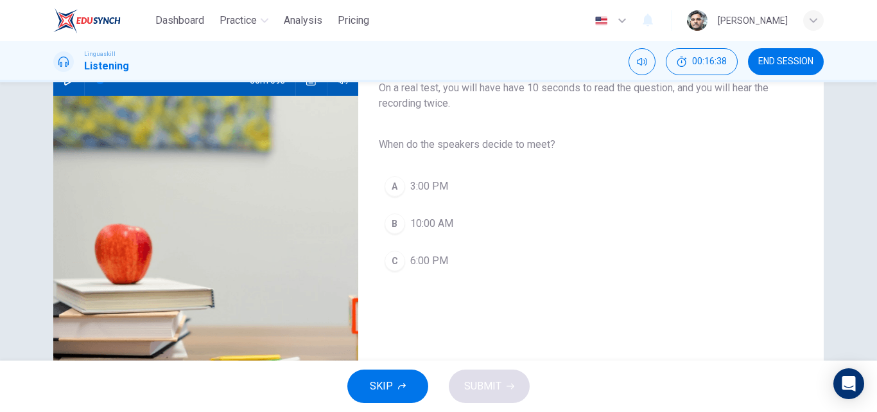
scroll to position [193, 0]
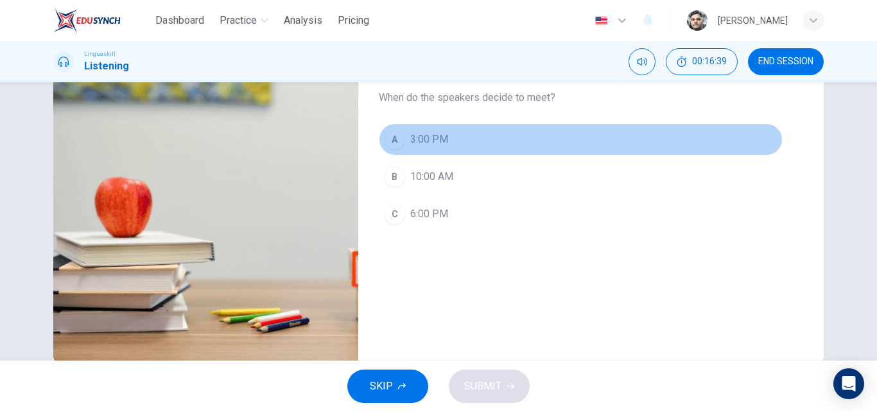
click at [432, 152] on button "A 3:00 PM" at bounding box center [581, 139] width 404 height 32
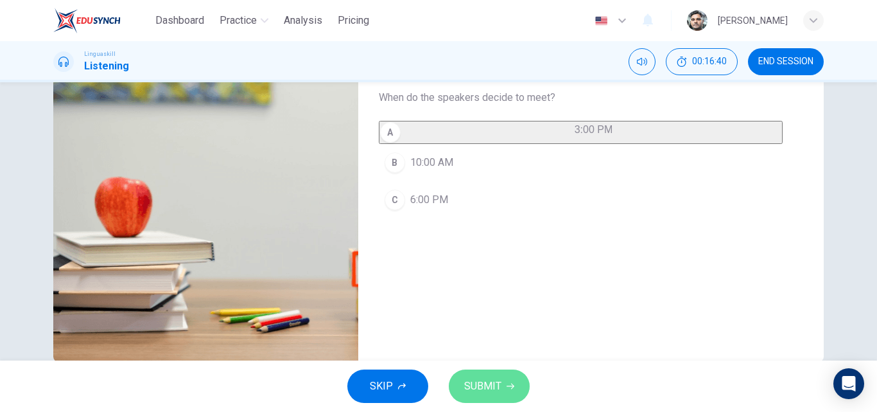
click at [509, 383] on icon "button" at bounding box center [511, 386] width 8 height 8
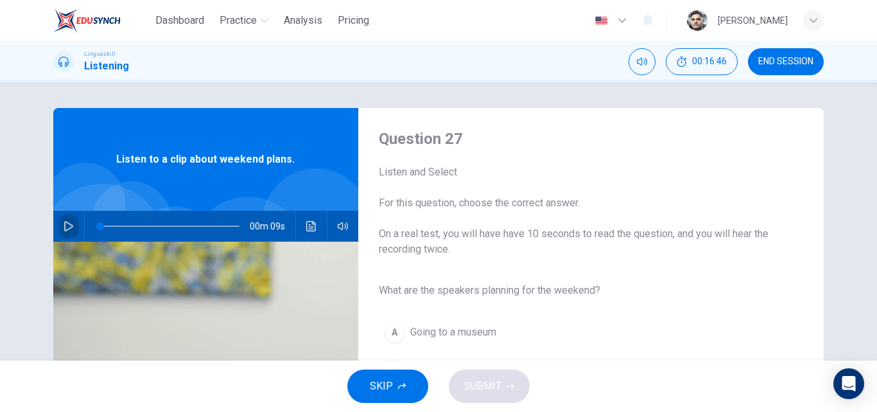
click at [64, 224] on icon "button" at bounding box center [69, 226] width 10 height 10
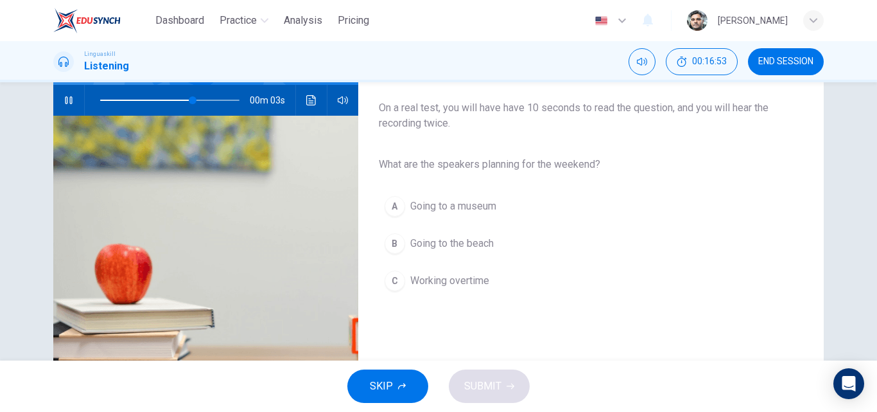
scroll to position [128, 0]
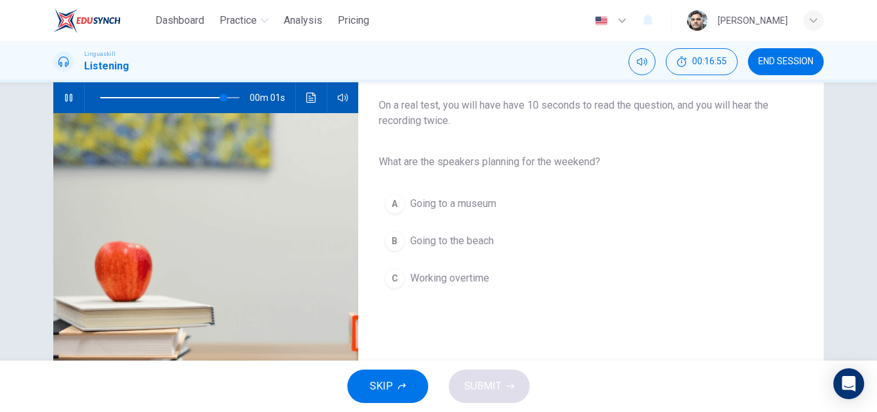
type input "0"
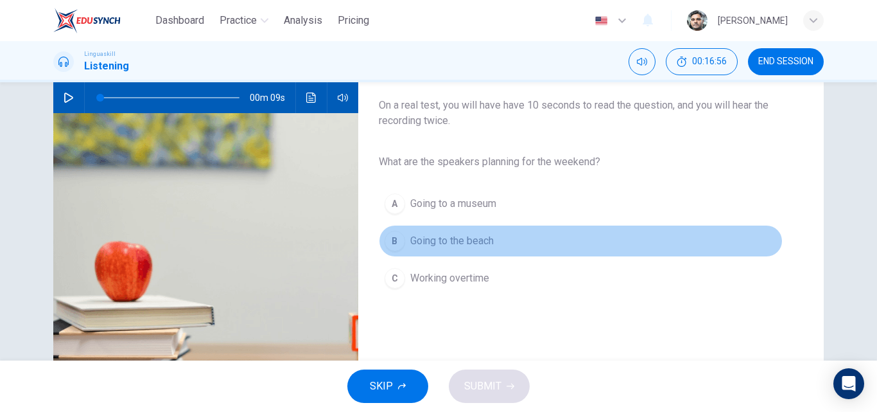
click at [446, 240] on span "Going to the beach" at bounding box center [451, 240] width 83 height 15
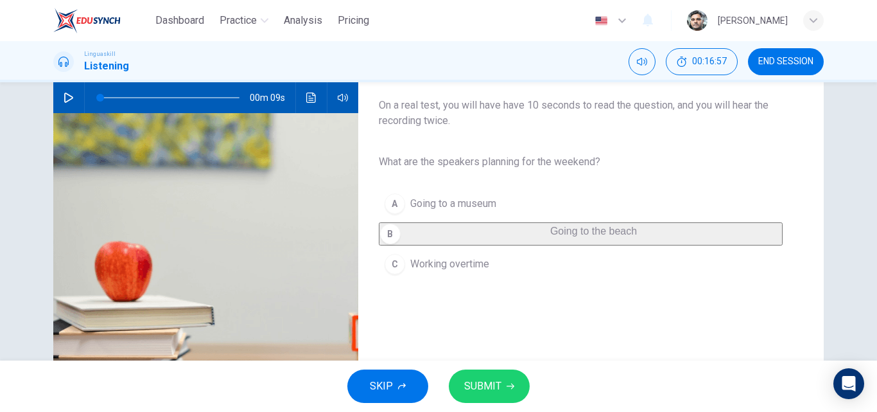
click at [501, 387] on button "SUBMIT" at bounding box center [489, 385] width 81 height 33
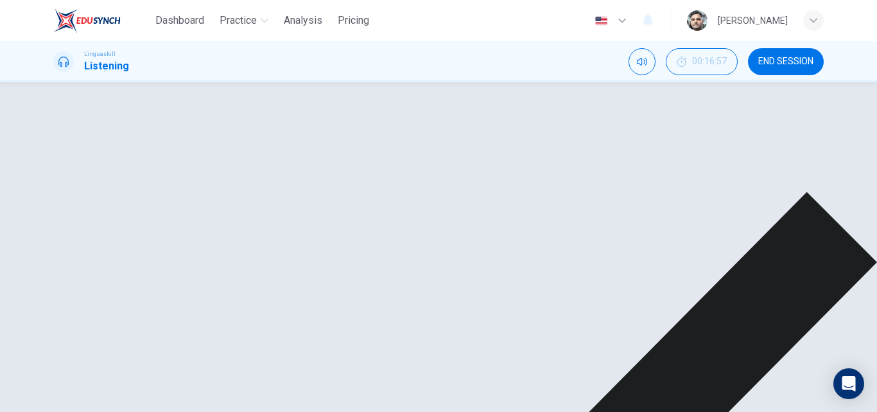
scroll to position [193, 0]
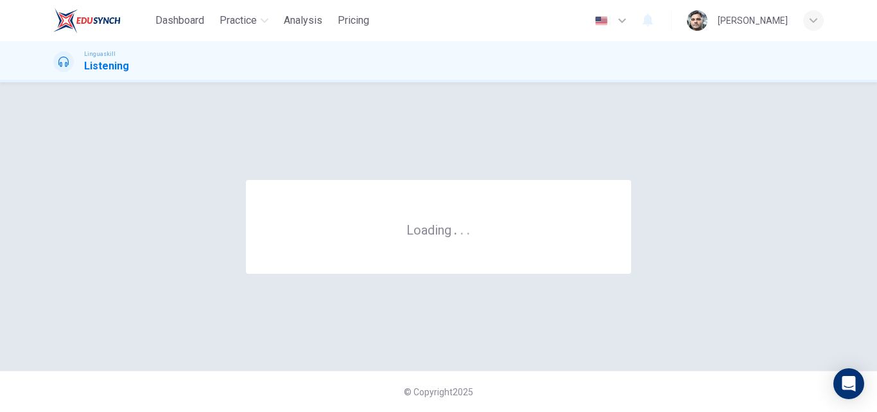
scroll to position [0, 0]
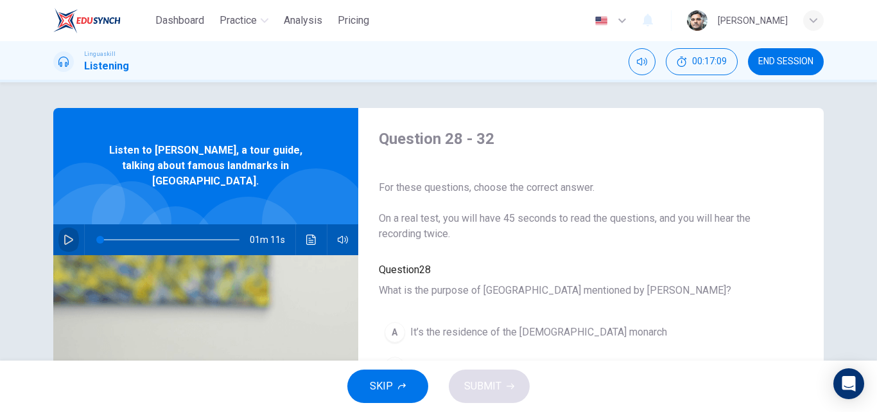
click at [71, 225] on button "button" at bounding box center [68, 239] width 21 height 31
type input "0"
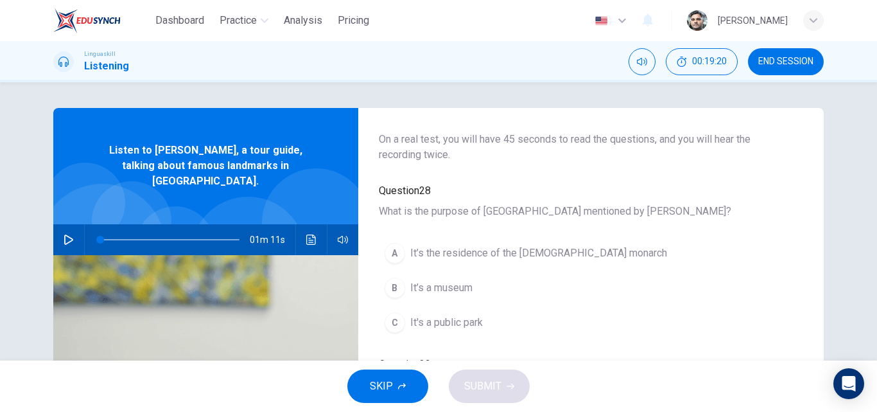
scroll to position [128, 0]
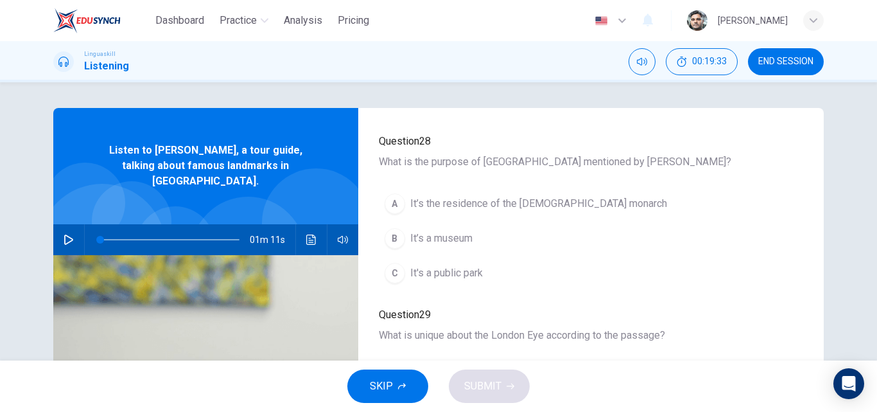
click at [447, 231] on span "It’s a museum" at bounding box center [441, 238] width 62 height 15
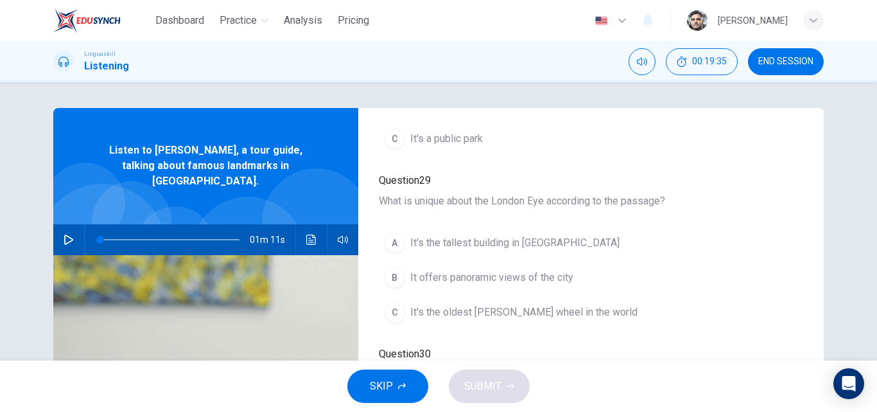
scroll to position [257, 0]
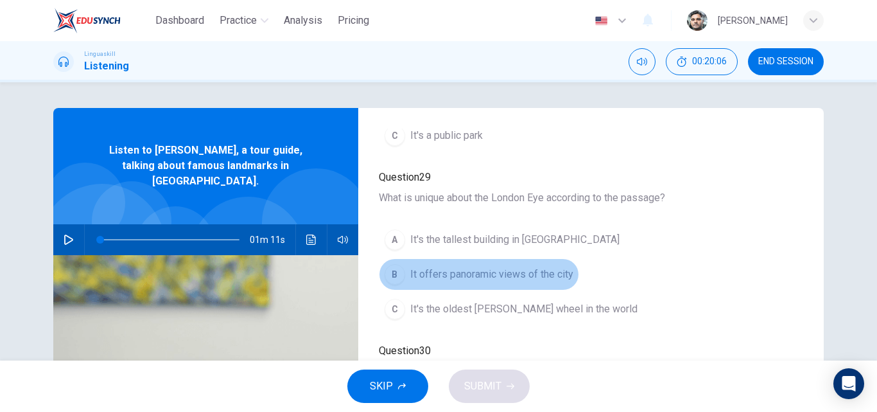
click at [478, 274] on span "It offers panoramic views of the city" at bounding box center [491, 273] width 163 height 15
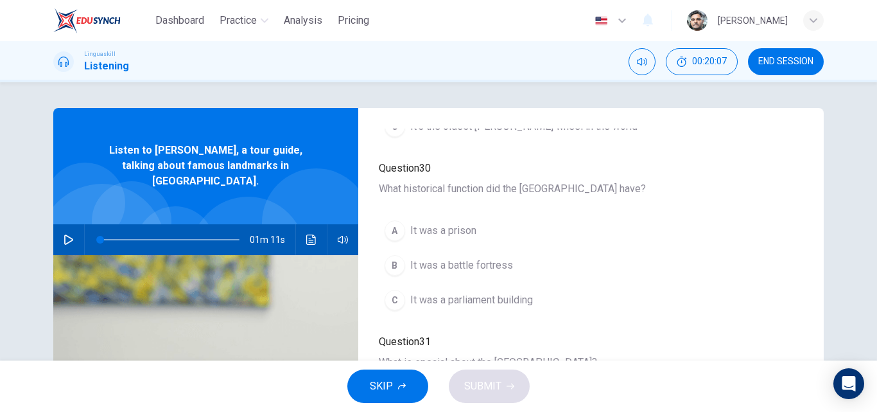
scroll to position [449, 0]
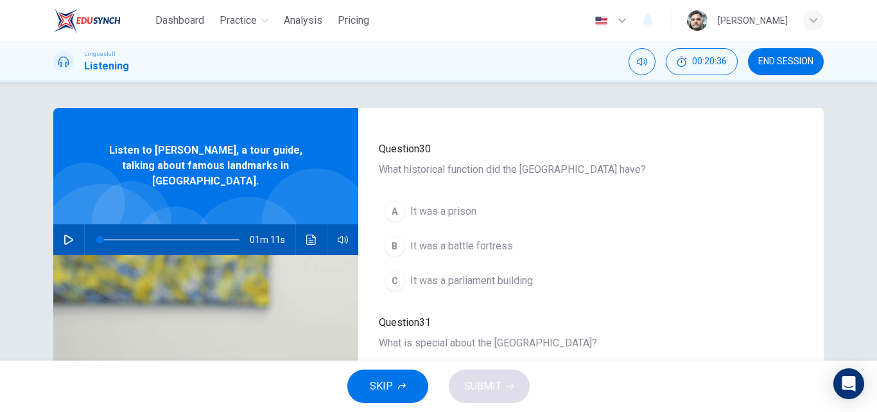
click at [458, 236] on button "B It was a battle fortress" at bounding box center [449, 246] width 140 height 32
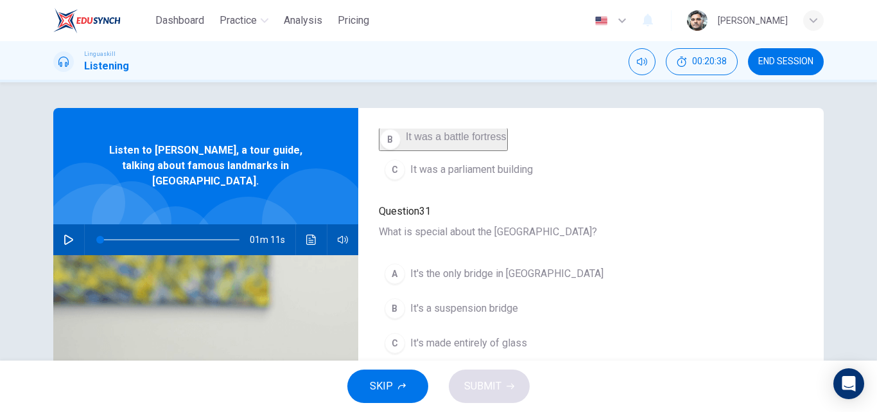
scroll to position [554, 0]
click at [511, 311] on span "It's a suspension bridge" at bounding box center [464, 306] width 108 height 15
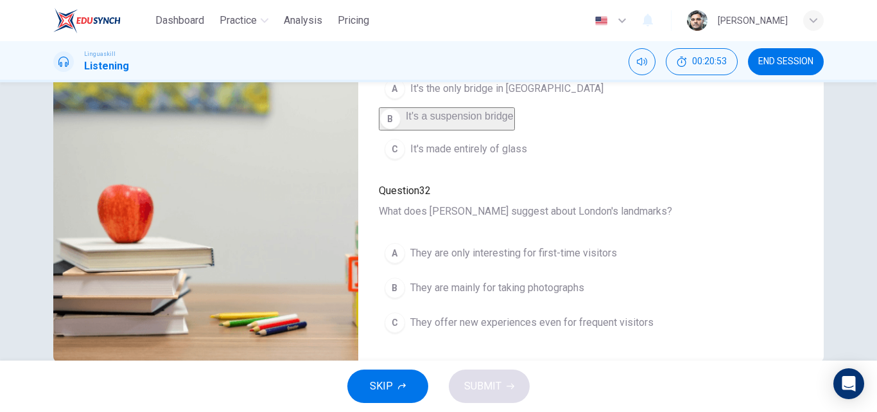
scroll to position [220, 0]
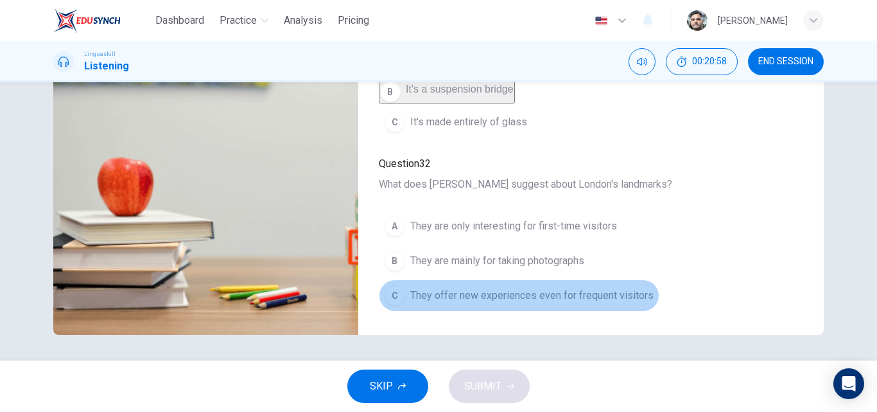
click at [460, 286] on button "C They offer new experiences even for frequent visitors" at bounding box center [519, 295] width 281 height 32
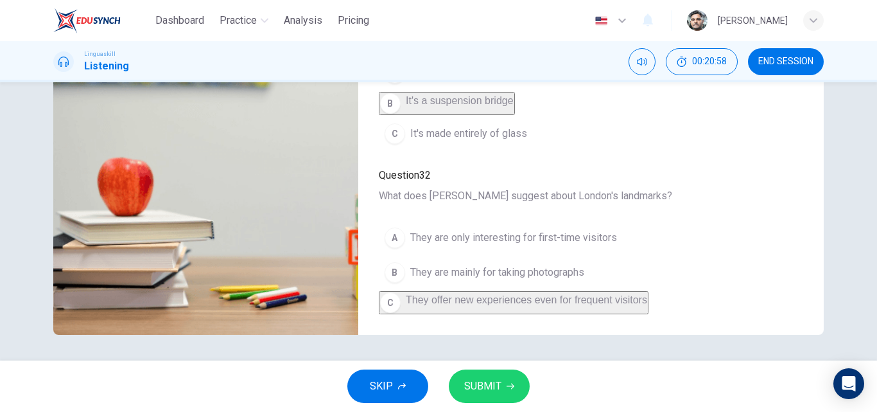
click at [496, 381] on span "SUBMIT" at bounding box center [482, 386] width 37 height 18
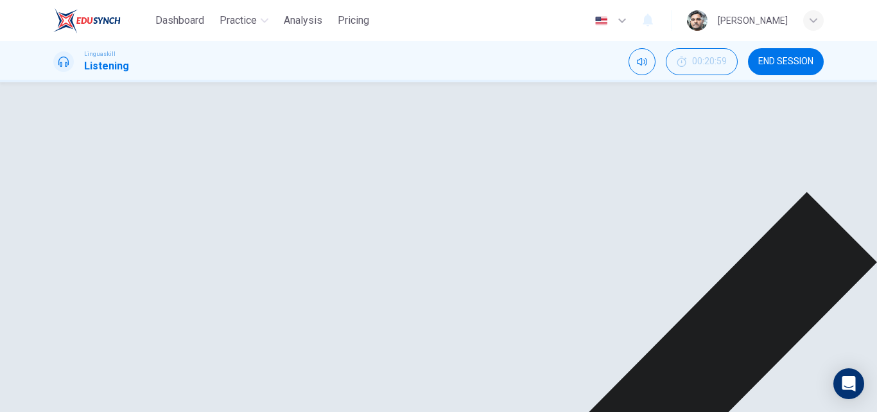
scroll to position [0, 0]
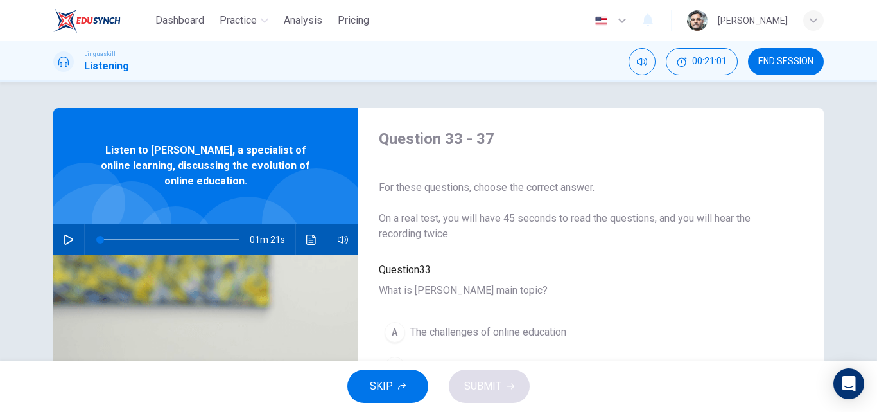
click at [799, 62] on span "END SESSION" at bounding box center [785, 62] width 55 height 10
